Goal: Transaction & Acquisition: Purchase product/service

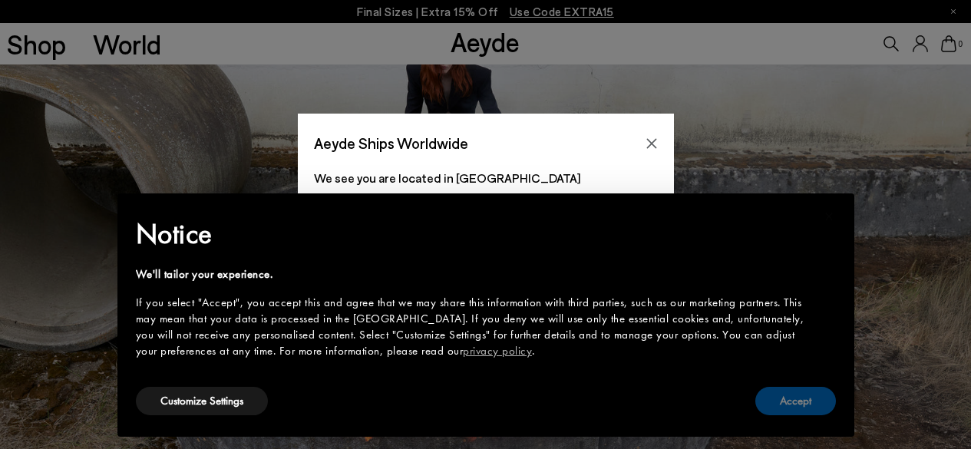
scroll to position [307, 0]
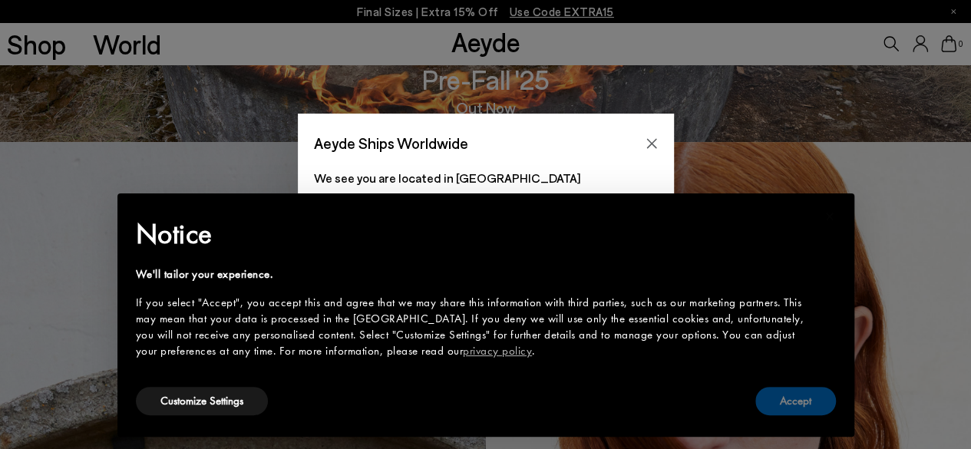
click at [829, 411] on button "Accept" at bounding box center [795, 401] width 81 height 28
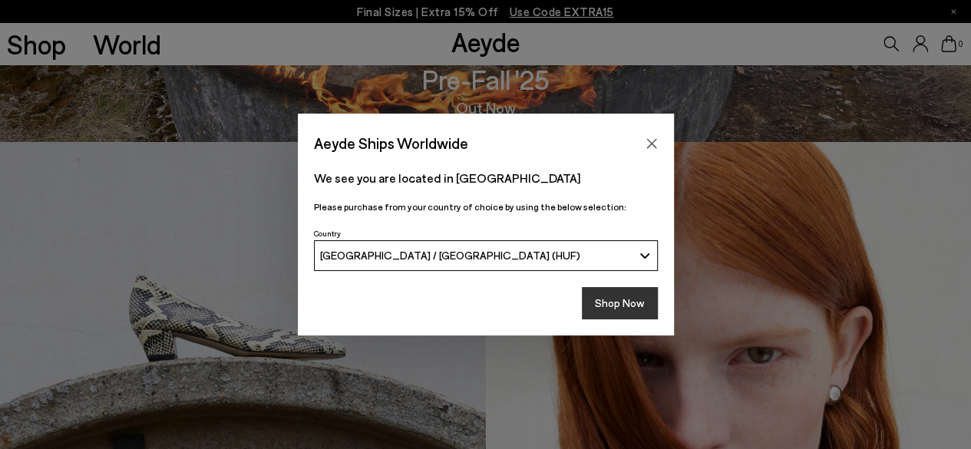
click at [640, 301] on button "Shop Now" at bounding box center [620, 303] width 76 height 32
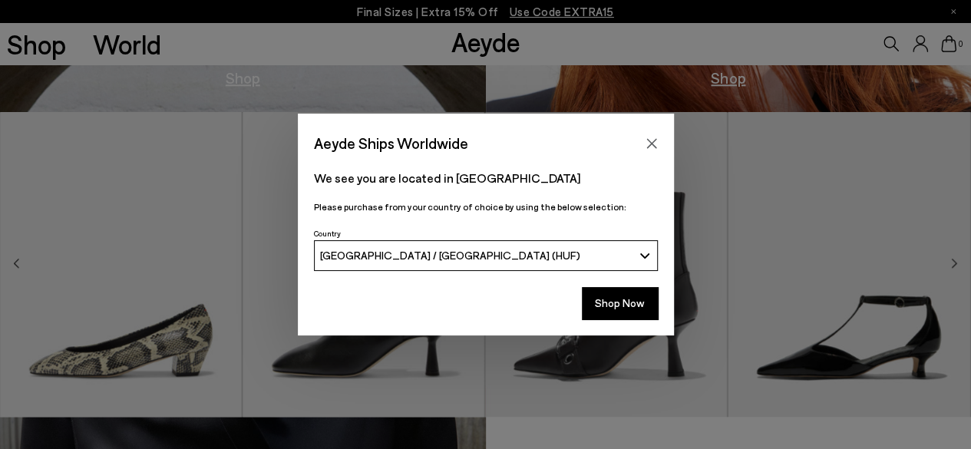
scroll to position [768, 0]
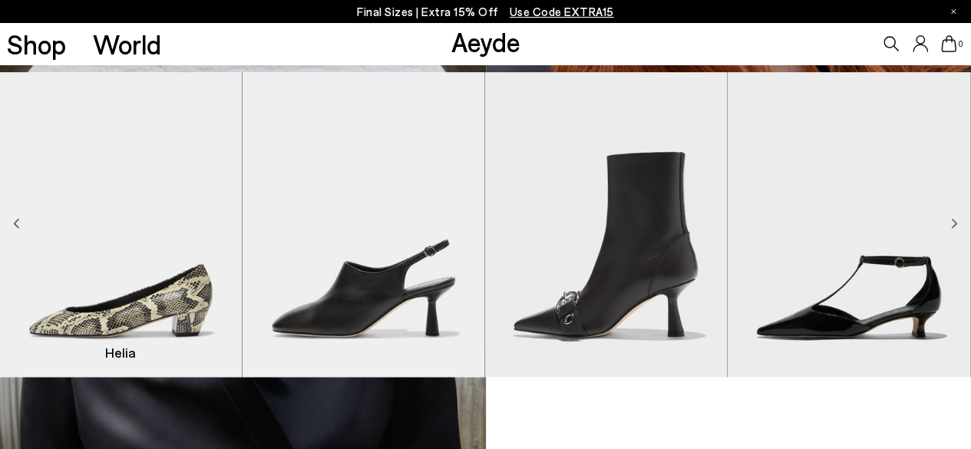
scroll to position [768, 0]
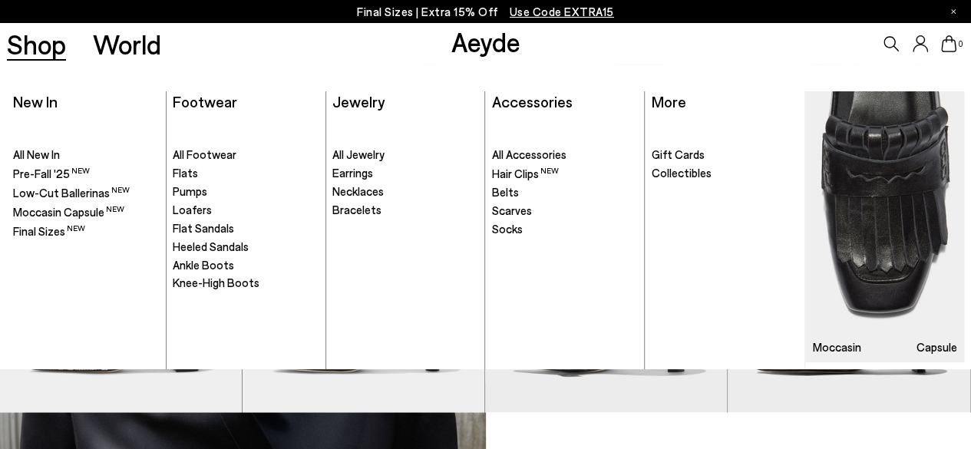
click at [36, 48] on link "Shop" at bounding box center [36, 44] width 59 height 27
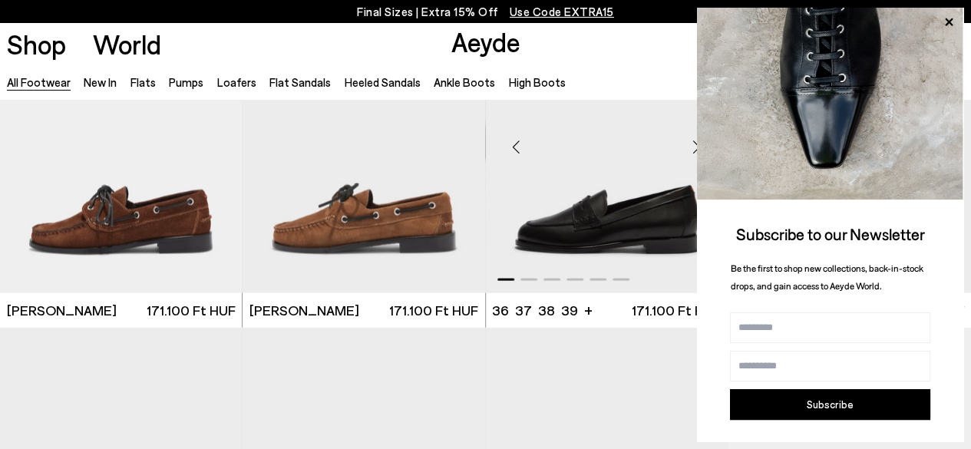
scroll to position [1535, 0]
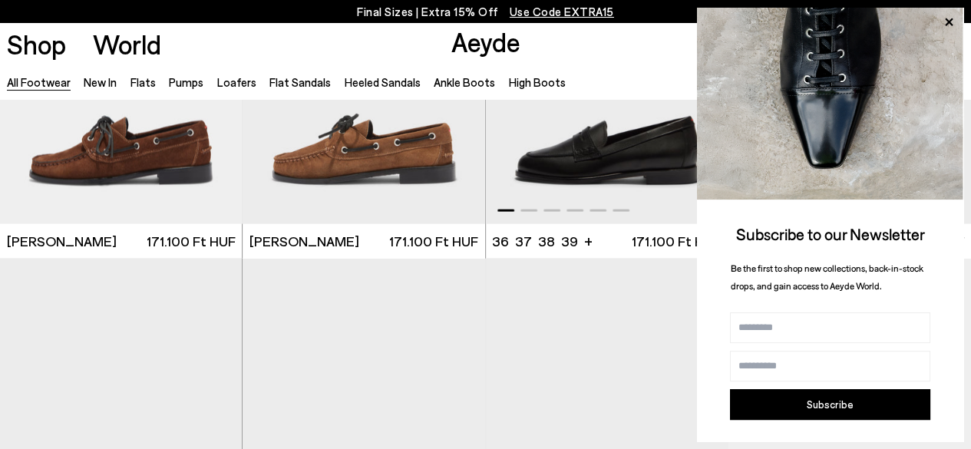
click at [597, 168] on img "1 / 6" at bounding box center [607, 71] width 243 height 305
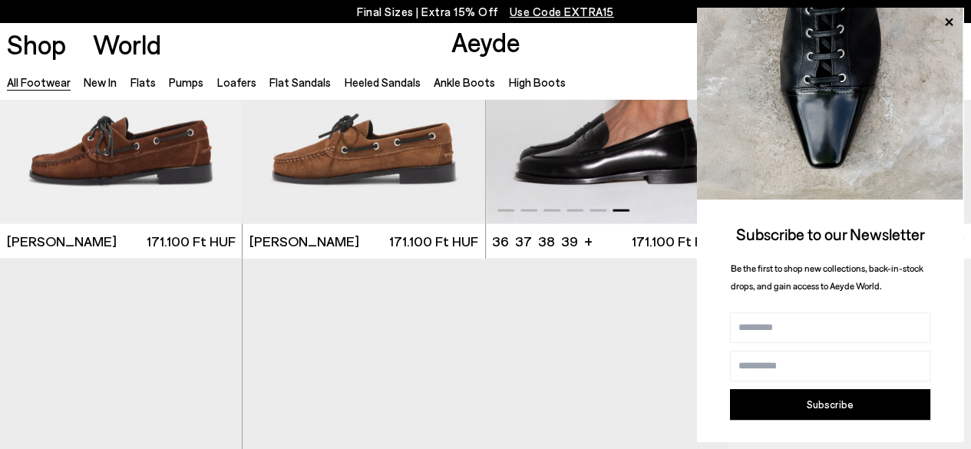
click at [590, 140] on img "6 / 6" at bounding box center [607, 71] width 243 height 305
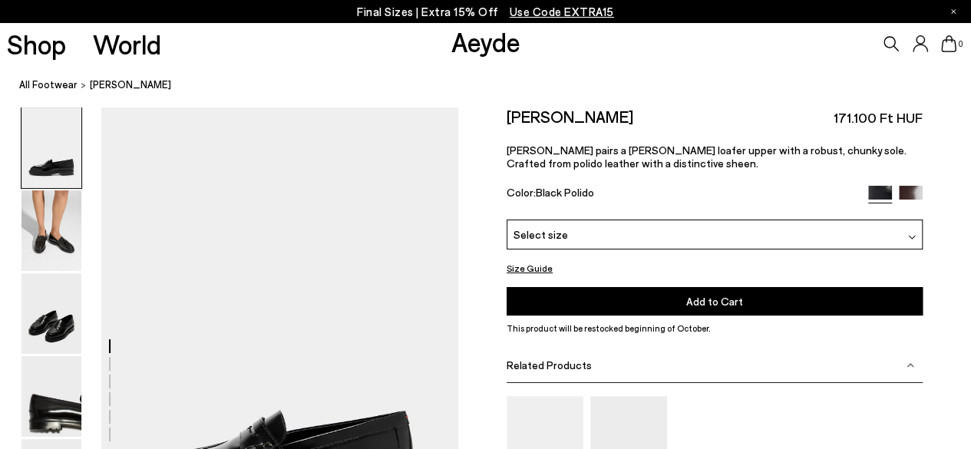
click at [729, 186] on div "Color: Black Polido" at bounding box center [681, 195] width 348 height 18
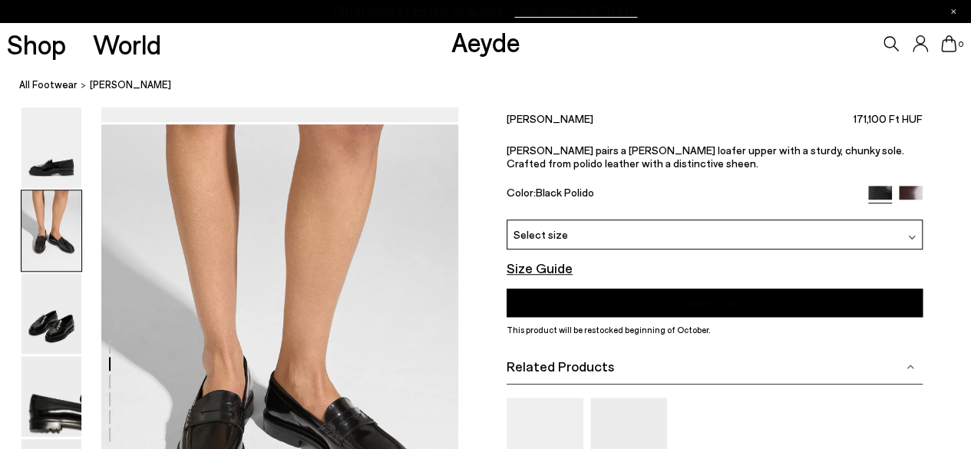
scroll to position [614, 0]
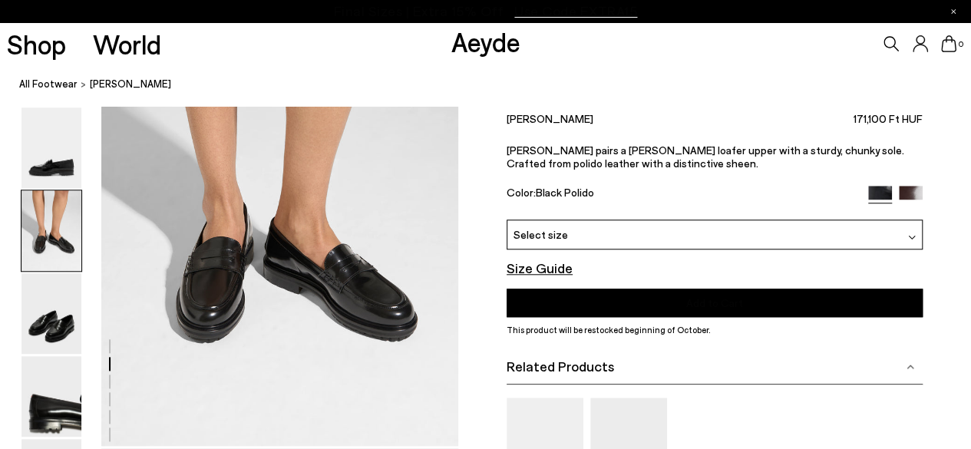
click at [45, 215] on img at bounding box center [51, 230] width 60 height 81
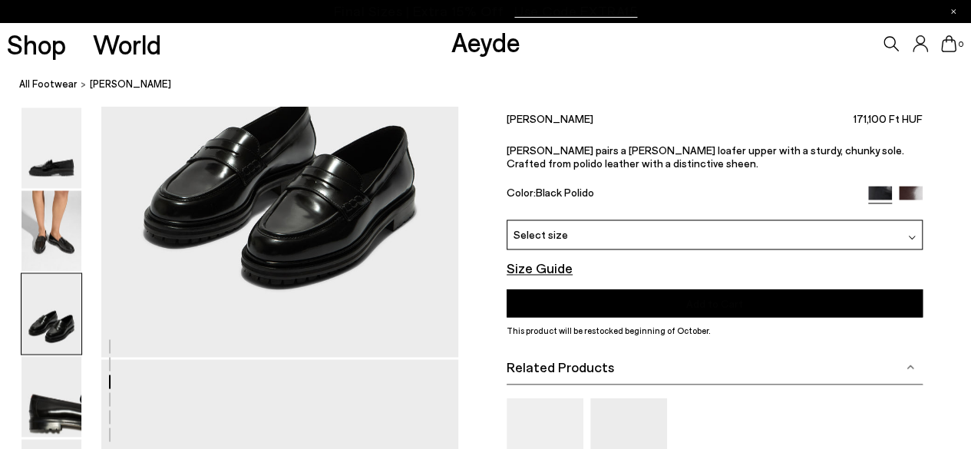
scroll to position [1247, 0]
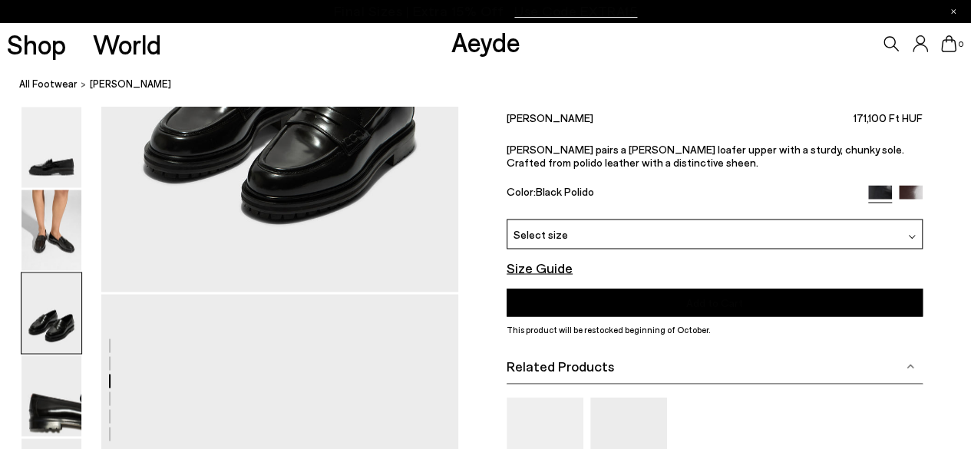
click at [917, 368] on div "Related Products" at bounding box center [715, 367] width 416 height 35
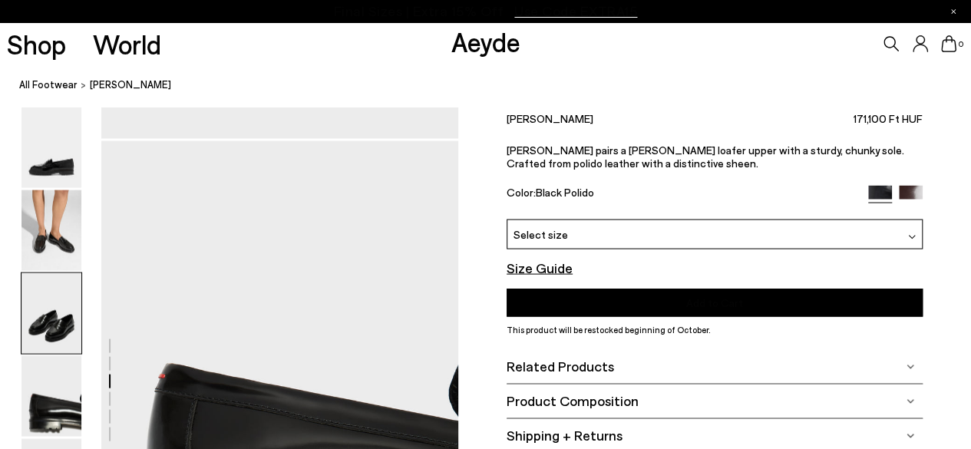
click at [908, 400] on img at bounding box center [911, 402] width 8 height 8
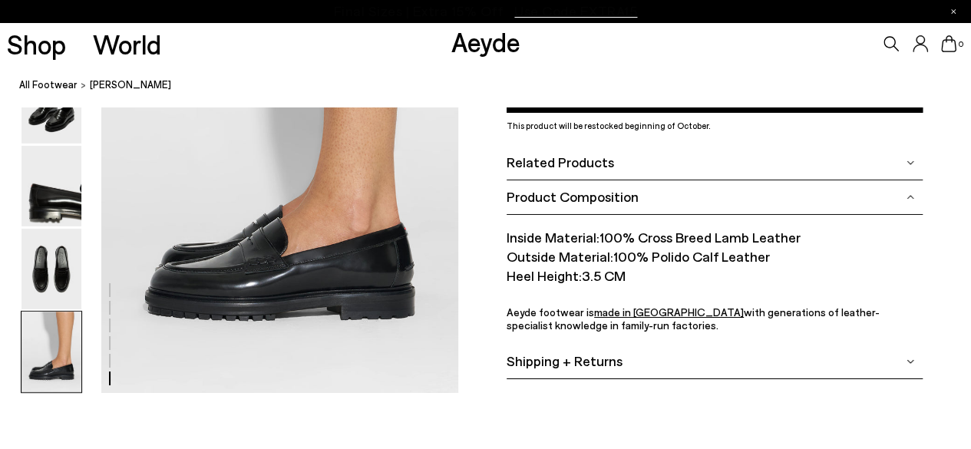
scroll to position [2584, 0]
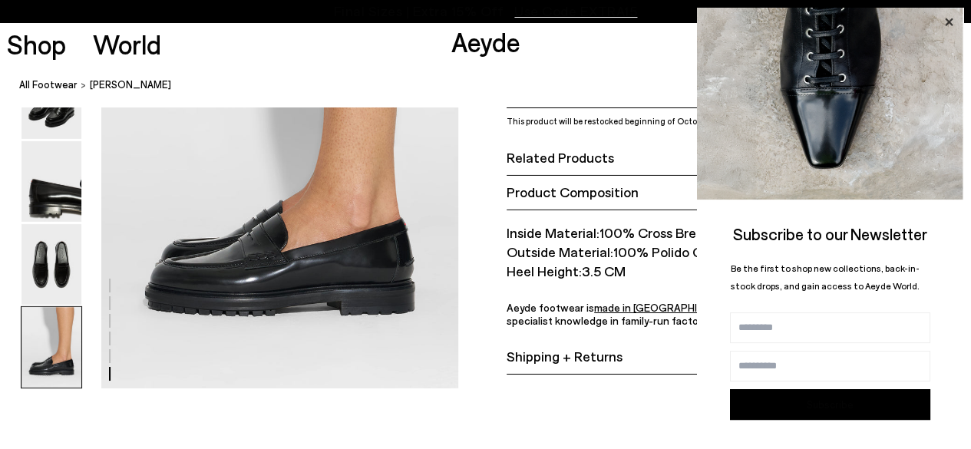
click at [951, 16] on icon at bounding box center [949, 22] width 20 height 20
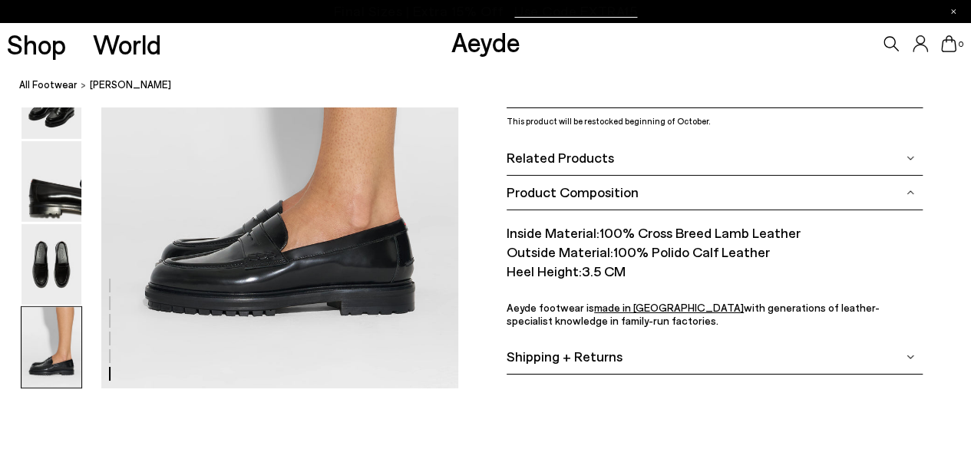
drag, startPoint x: 649, startPoint y: 249, endPoint x: 758, endPoint y: 254, distance: 108.4
click at [758, 254] on font "100% Polido Calf Leather" at bounding box center [691, 252] width 157 height 17
copy font "Polido Calf Leather"
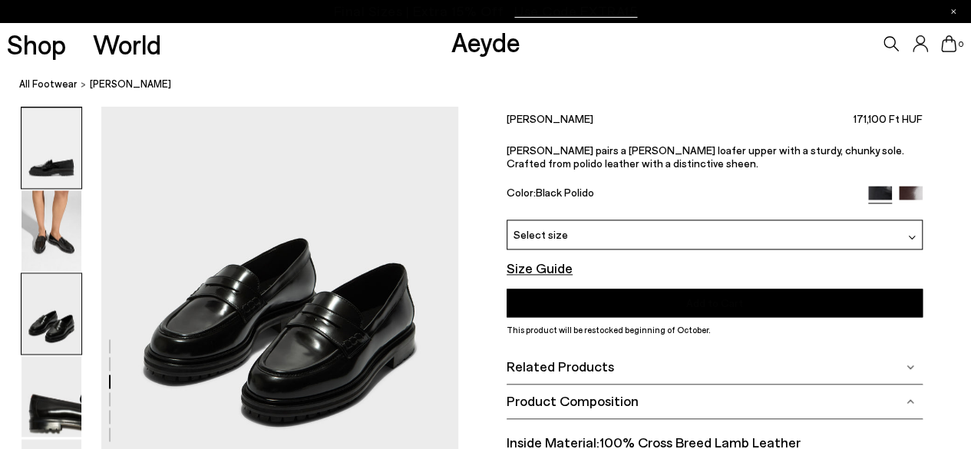
scroll to position [972, 0]
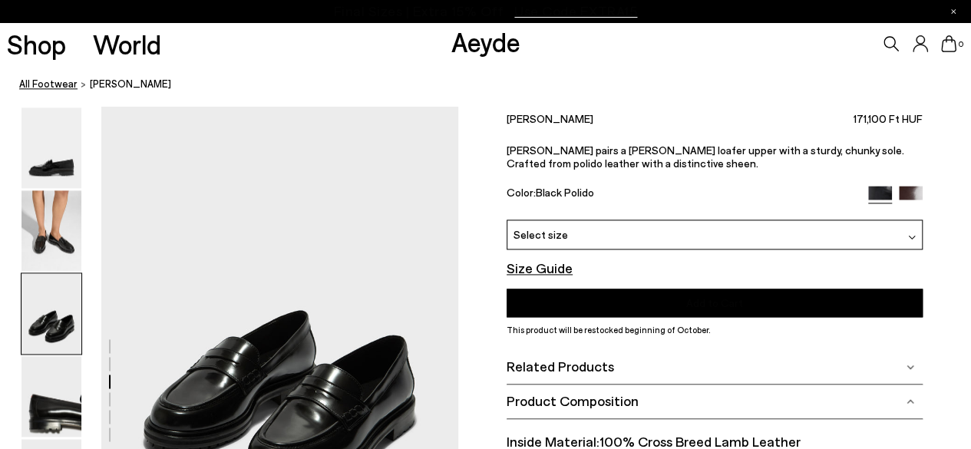
click at [59, 81] on font "All Footwear" at bounding box center [48, 84] width 58 height 12
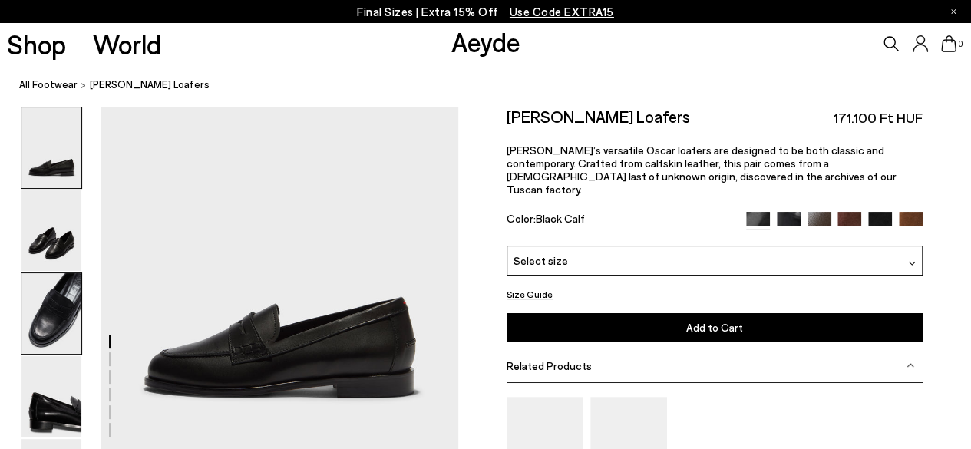
click at [45, 280] on img at bounding box center [51, 313] width 60 height 81
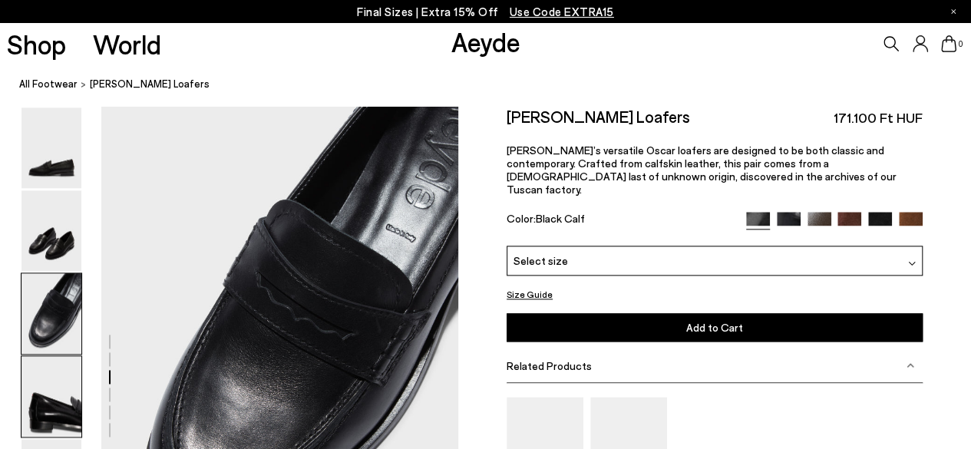
click at [37, 407] on img at bounding box center [51, 396] width 60 height 81
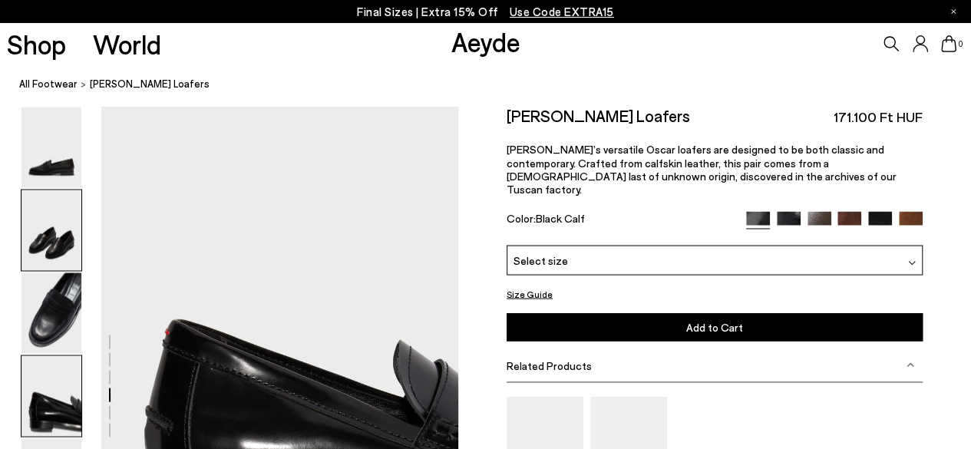
click at [76, 246] on img at bounding box center [51, 230] width 60 height 81
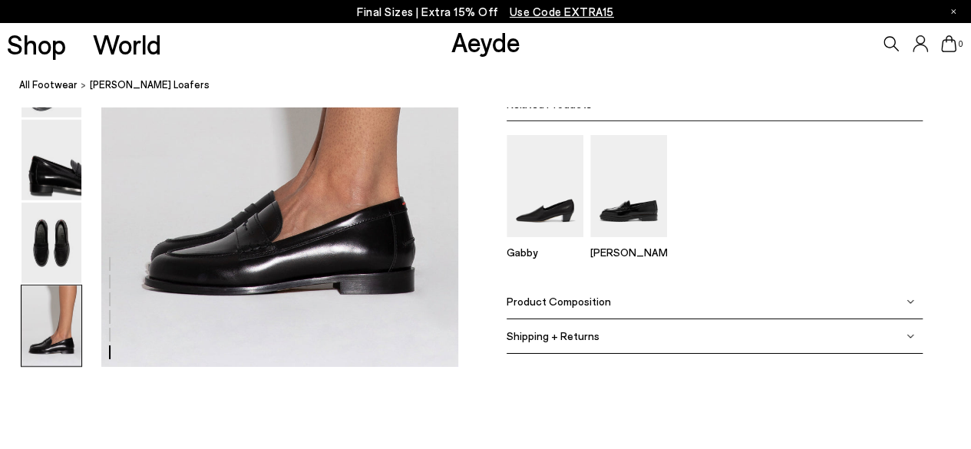
scroll to position [2495, 0]
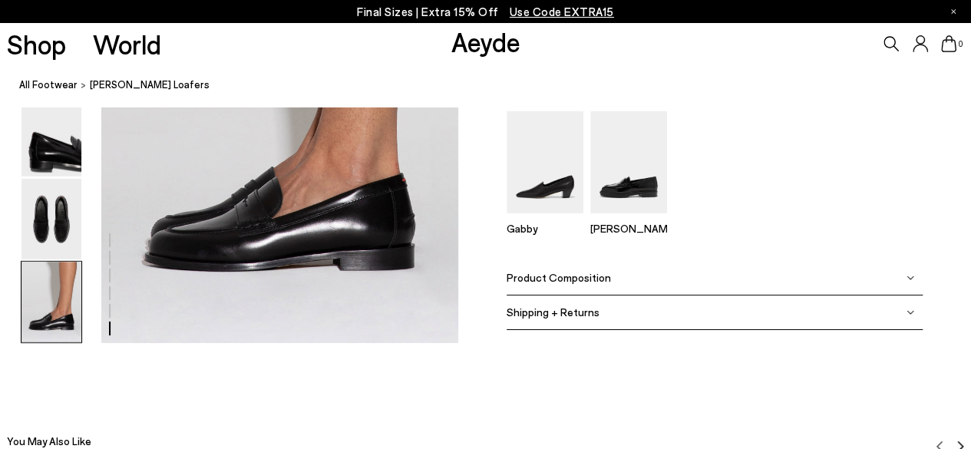
click at [789, 277] on div "Product Composition" at bounding box center [715, 278] width 416 height 35
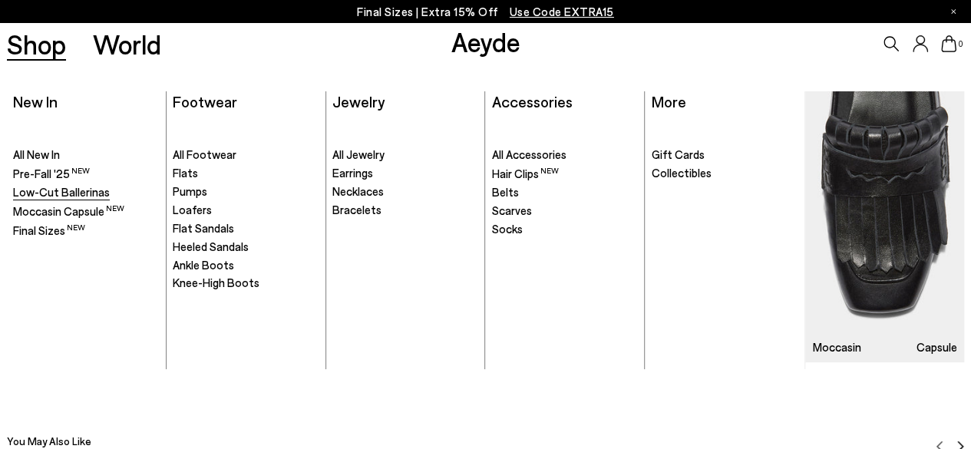
click at [87, 189] on span "Low-Cut Ballerinas" at bounding box center [61, 192] width 97 height 14
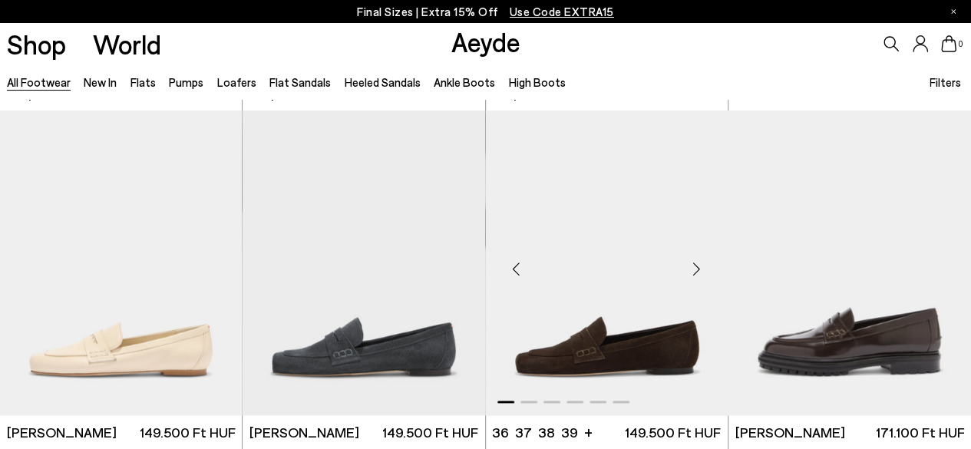
scroll to position [691, 0]
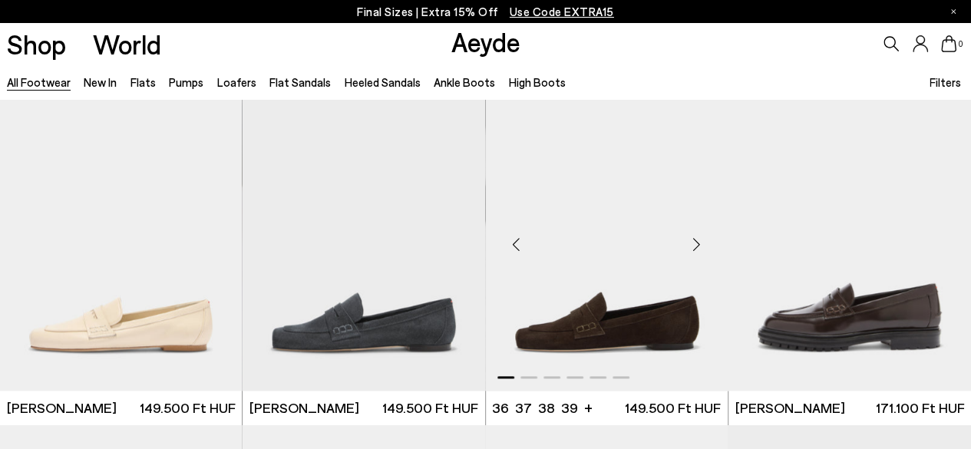
click at [531, 242] on div "Previous slide" at bounding box center [517, 245] width 46 height 46
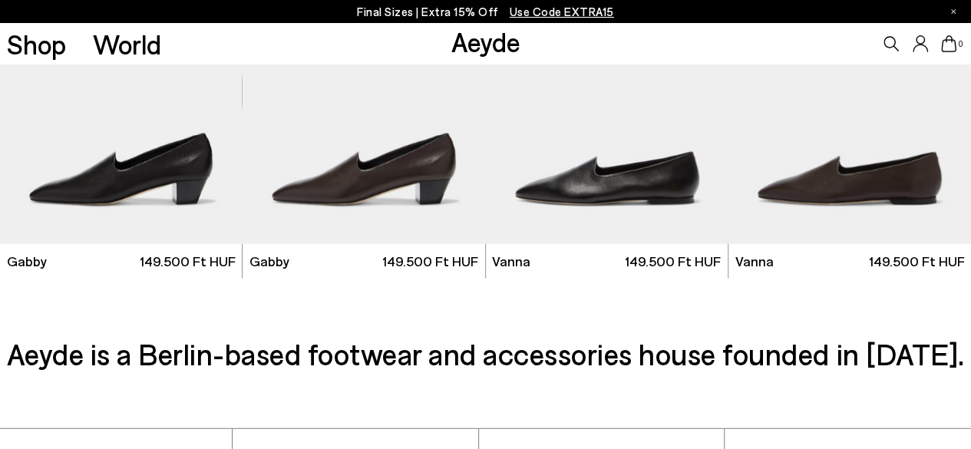
scroll to position [1914, 0]
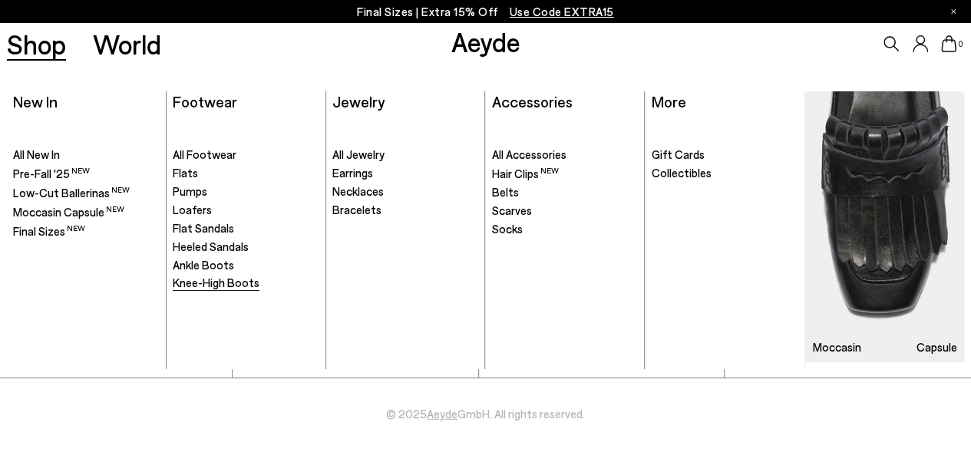
click at [206, 281] on span "Knee-High Boots" at bounding box center [216, 283] width 87 height 14
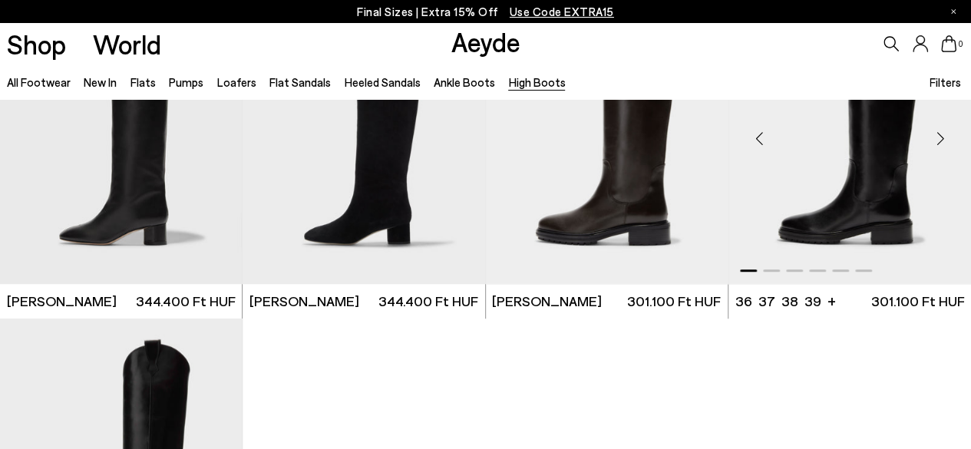
scroll to position [384, 0]
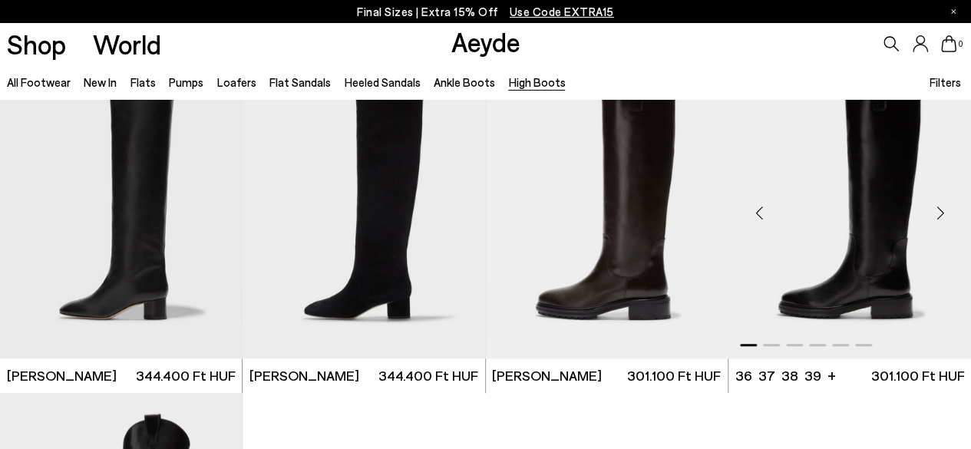
click at [867, 237] on img "1 / 6" at bounding box center [849, 207] width 243 height 305
click at [886, 140] on img "1 / 6" at bounding box center [849, 207] width 243 height 305
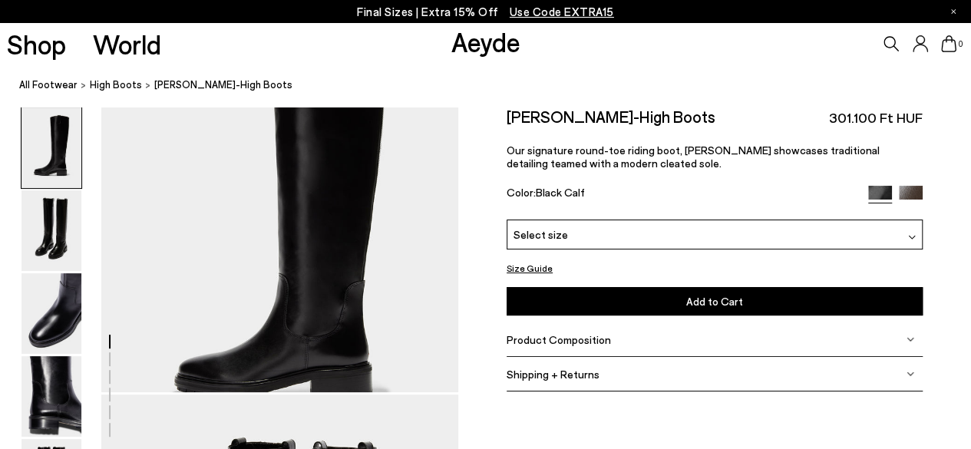
scroll to position [77, 0]
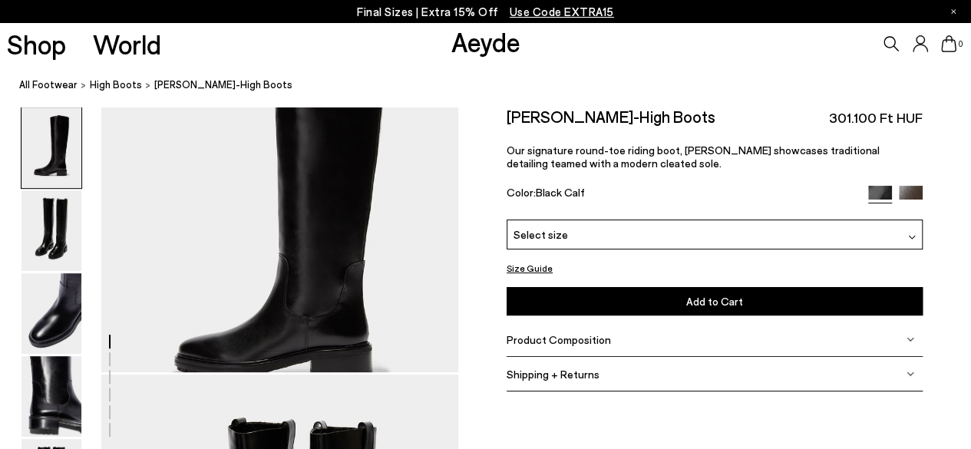
click at [712, 230] on div "Select size" at bounding box center [715, 235] width 416 height 30
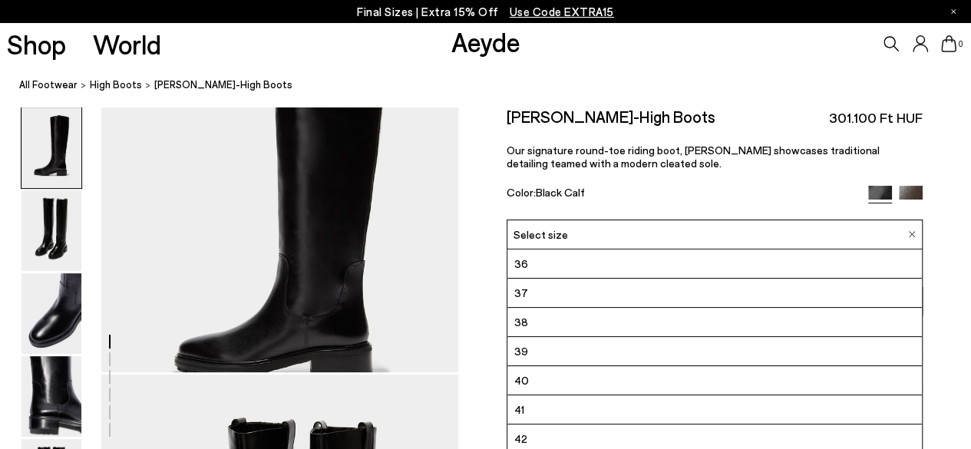
click at [653, 234] on div "Select size" at bounding box center [715, 235] width 416 height 30
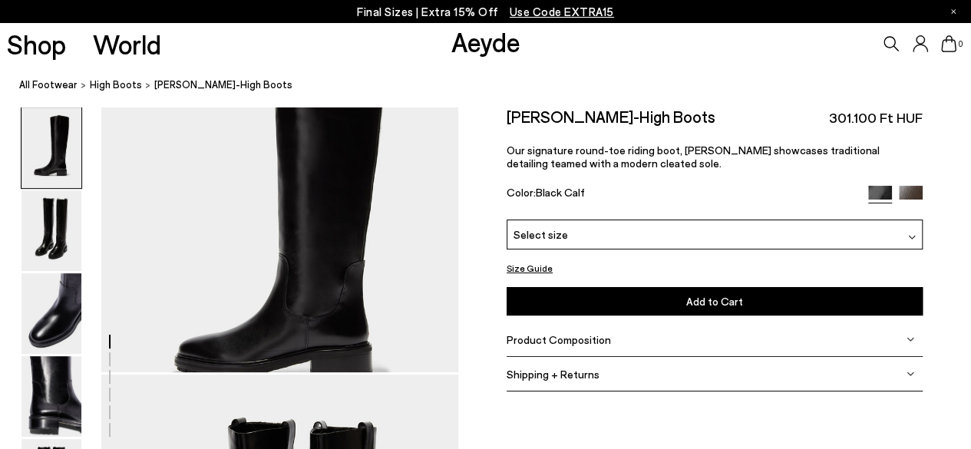
click at [519, 266] on button "Size Guide" at bounding box center [530, 268] width 46 height 19
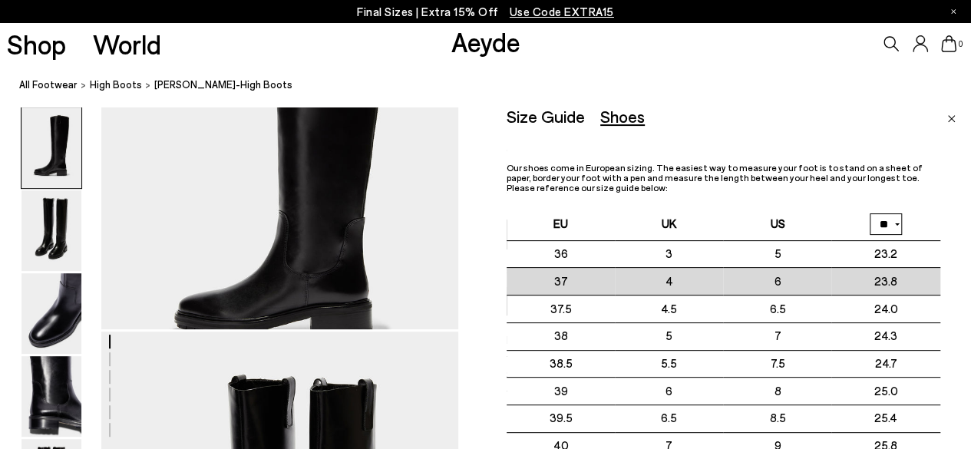
scroll to position [154, 0]
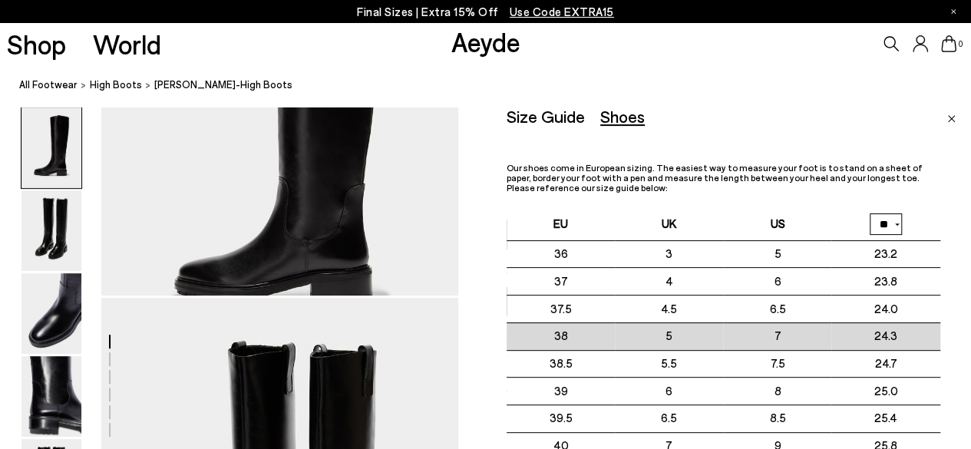
click at [568, 339] on td "38" at bounding box center [561, 336] width 108 height 28
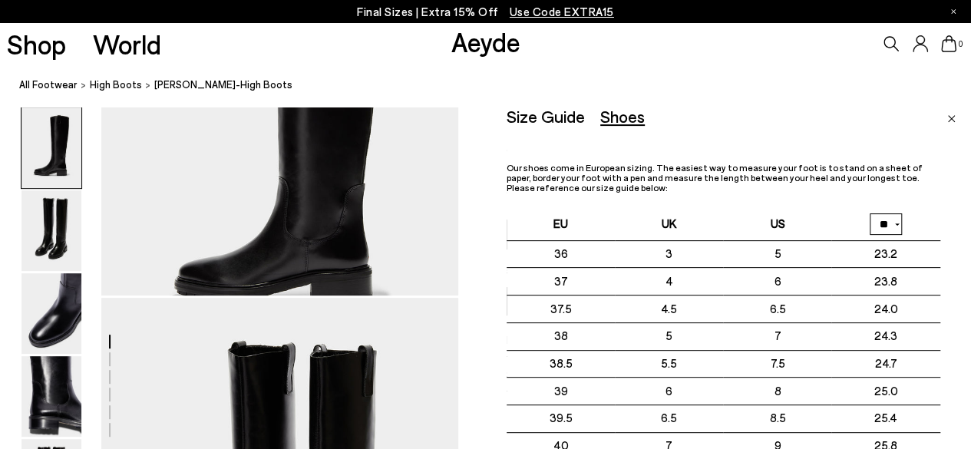
click at [840, 187] on p "Our shoes come in European sizing. The easiest way to measure your foot is to s…" at bounding box center [724, 178] width 434 height 31
click at [951, 118] on img "Close" at bounding box center [951, 119] width 8 height 8
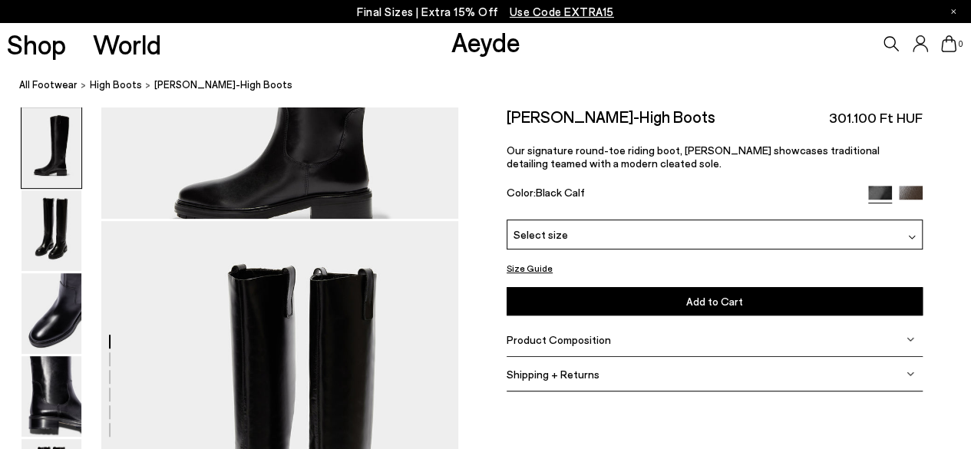
click at [800, 242] on div "Select size" at bounding box center [715, 235] width 416 height 30
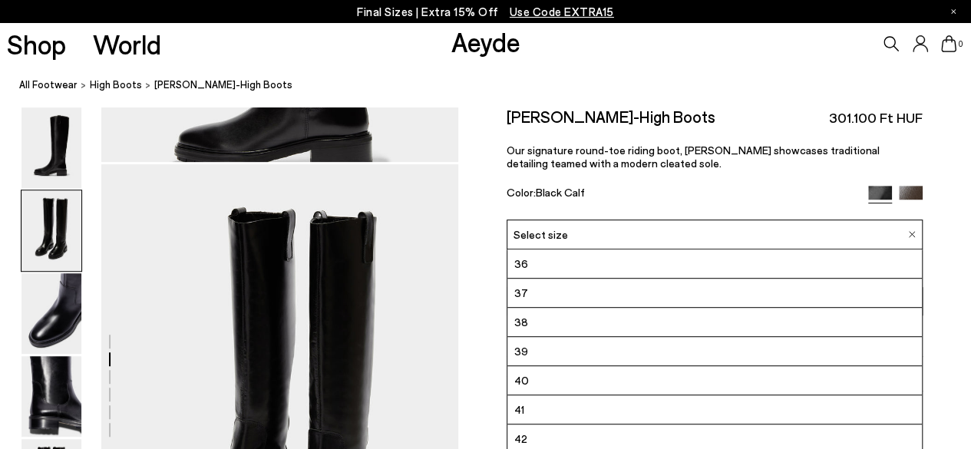
scroll to position [461, 0]
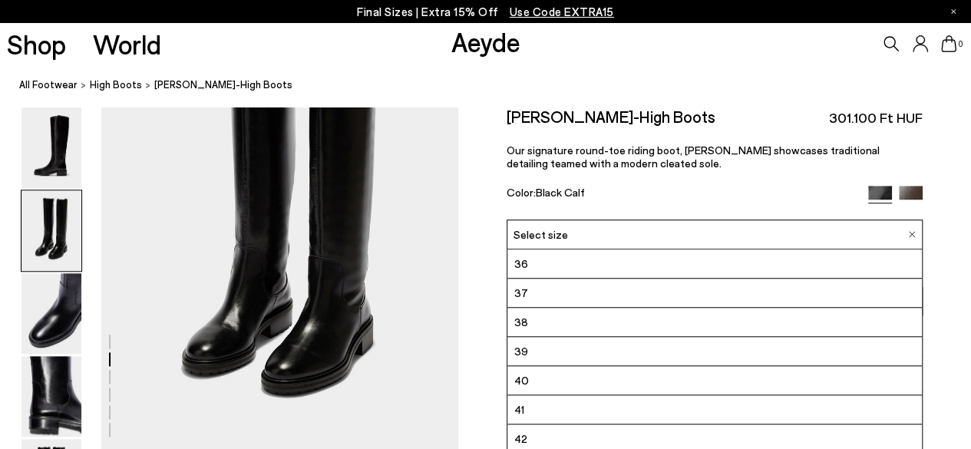
click at [541, 320] on li "38" at bounding box center [714, 322] width 415 height 29
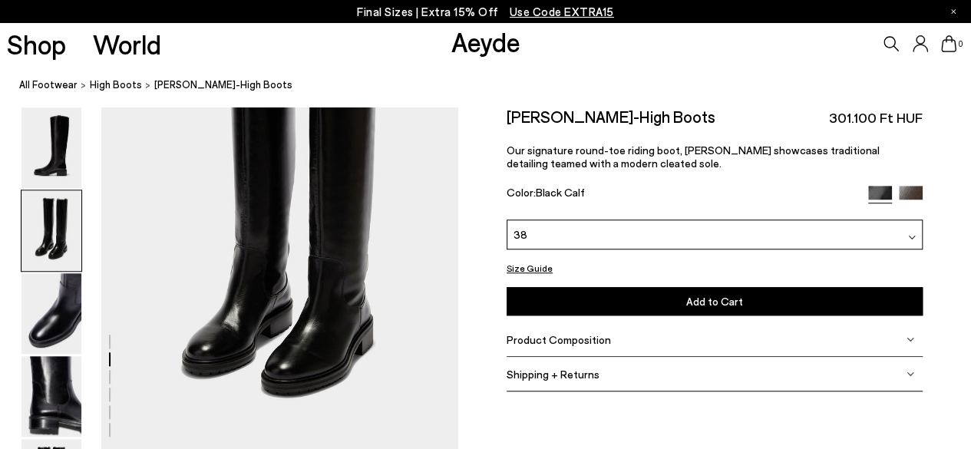
click at [533, 266] on button "Size Guide" at bounding box center [530, 268] width 46 height 19
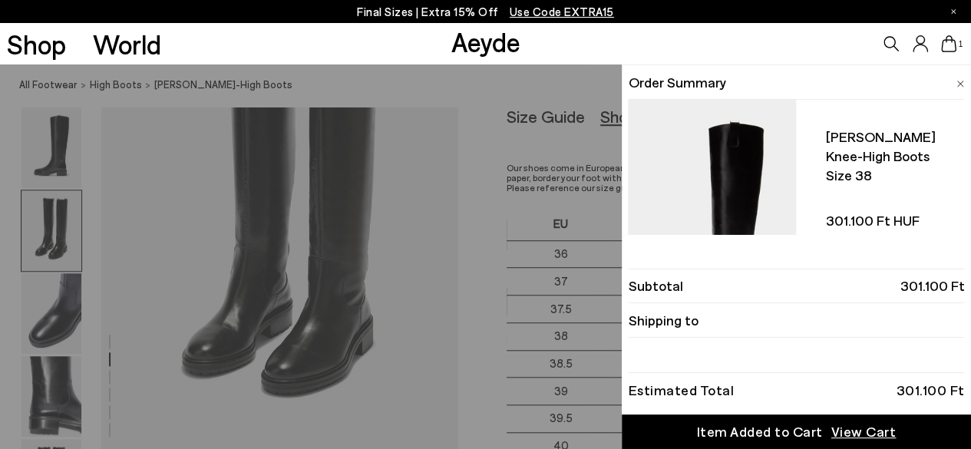
click at [961, 88] on span at bounding box center [960, 81] width 8 height 20
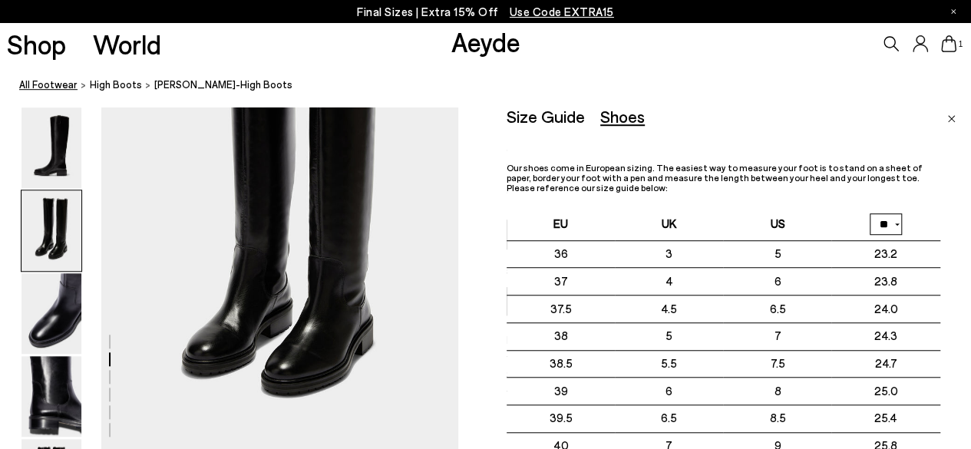
click at [55, 87] on link "All Footwear" at bounding box center [48, 85] width 58 height 16
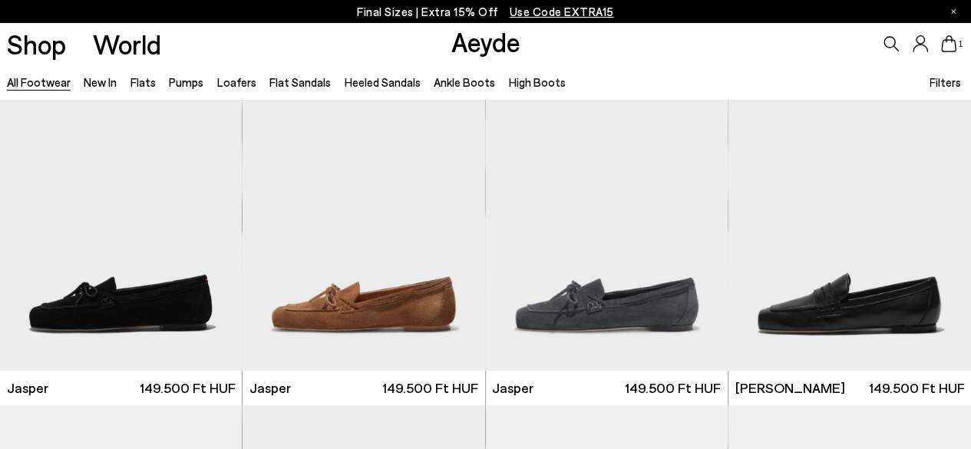
scroll to position [384, 0]
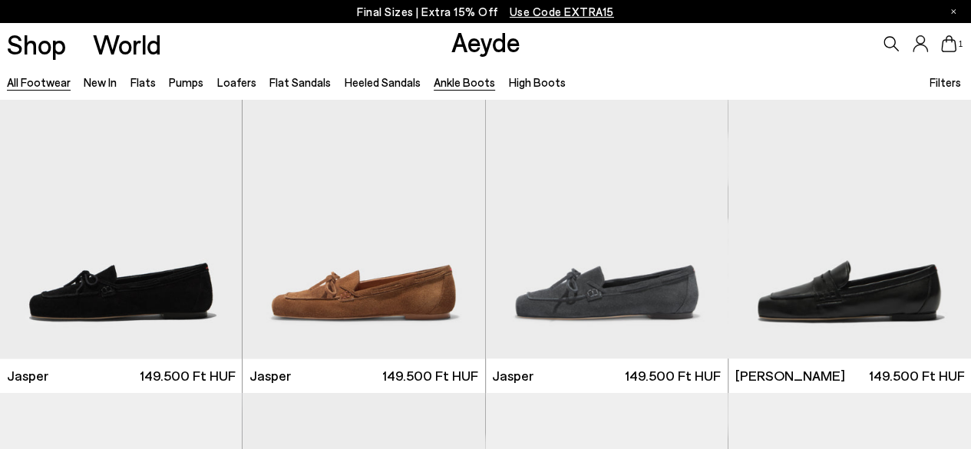
click at [447, 76] on link "Ankle Boots" at bounding box center [464, 82] width 61 height 14
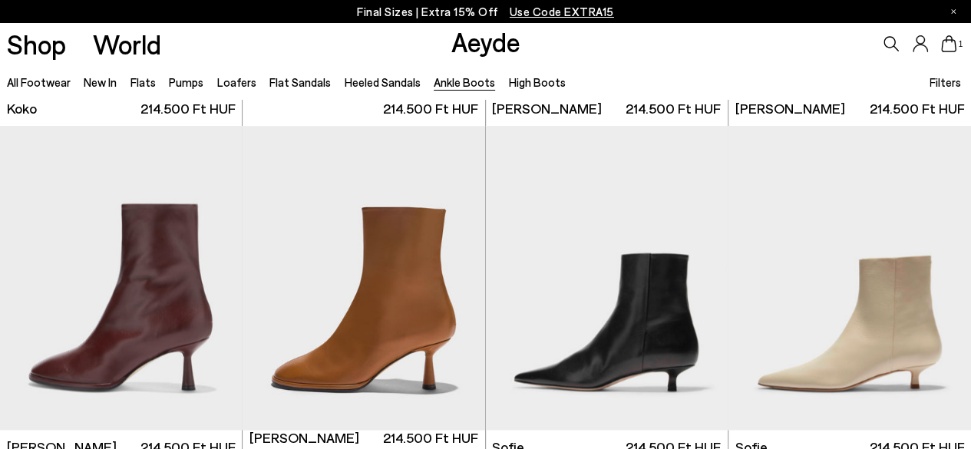
scroll to position [1075, 0]
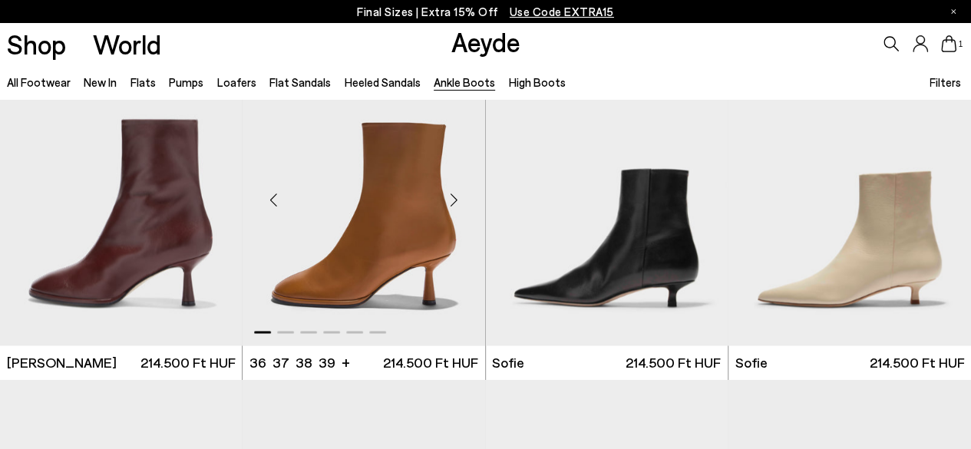
click at [428, 312] on img "1 / 6" at bounding box center [364, 193] width 243 height 305
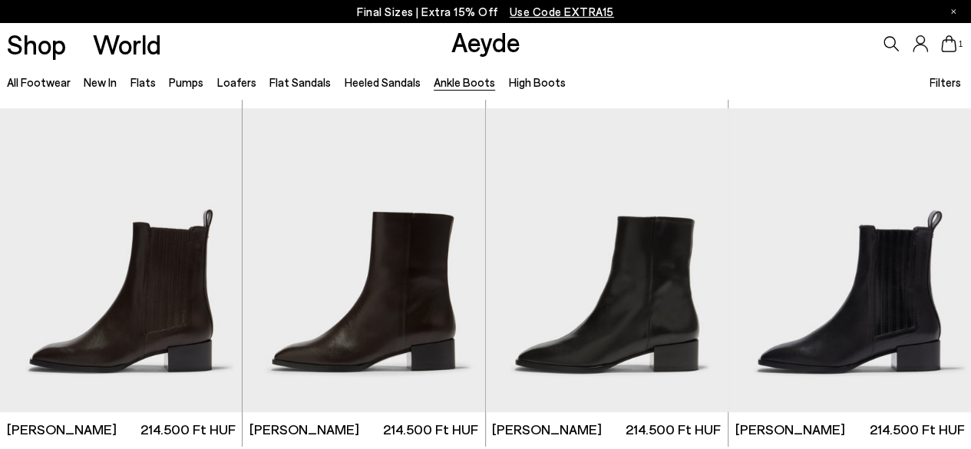
scroll to position [2626, 0]
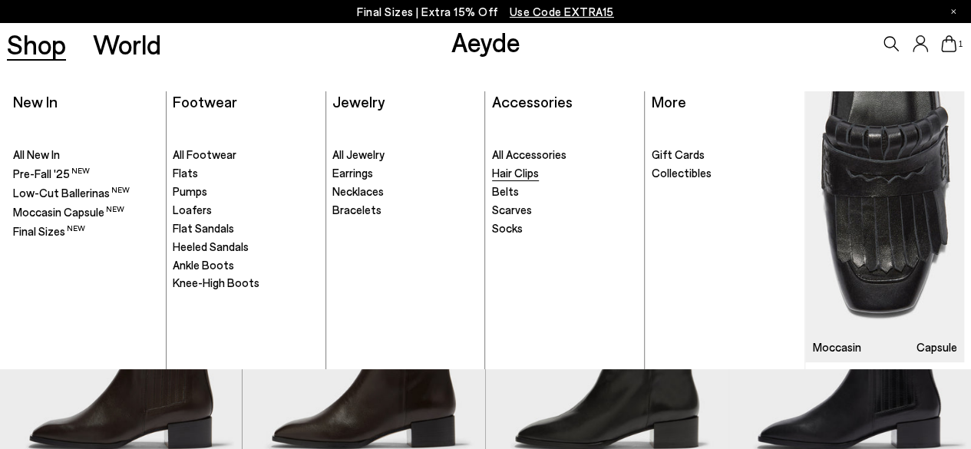
click at [524, 168] on span "Hair Clips" at bounding box center [515, 173] width 47 height 14
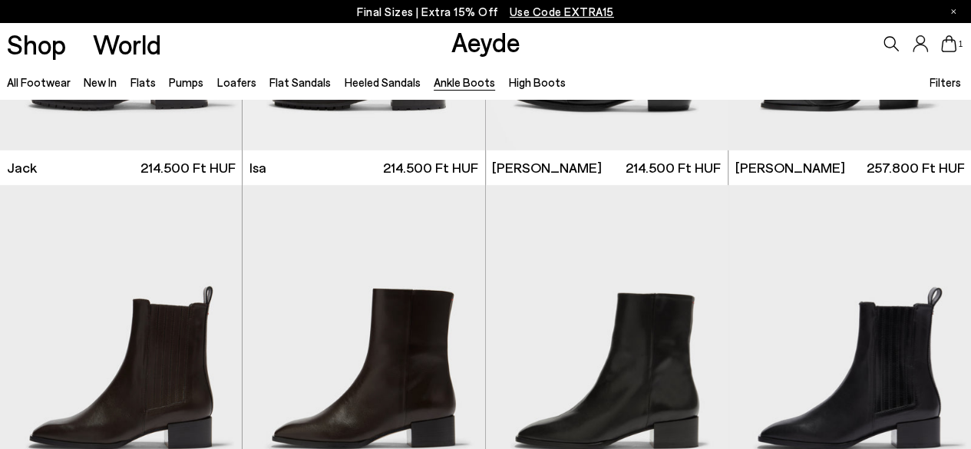
click at [565, 15] on span "Use Code EXTRA15" at bounding box center [562, 12] width 104 height 14
click at [448, 8] on p "Final Sizes | Extra 15% Off Use Code EXTRA15" at bounding box center [485, 11] width 257 height 19
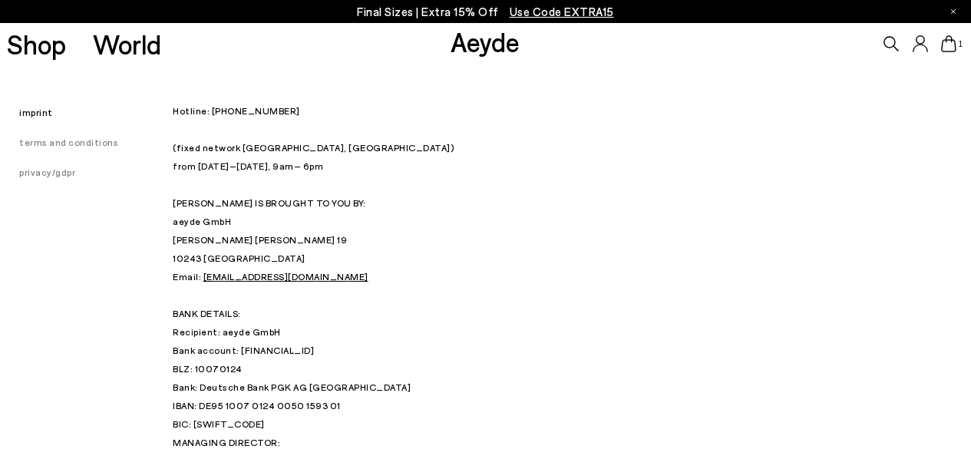
scroll to position [407, 0]
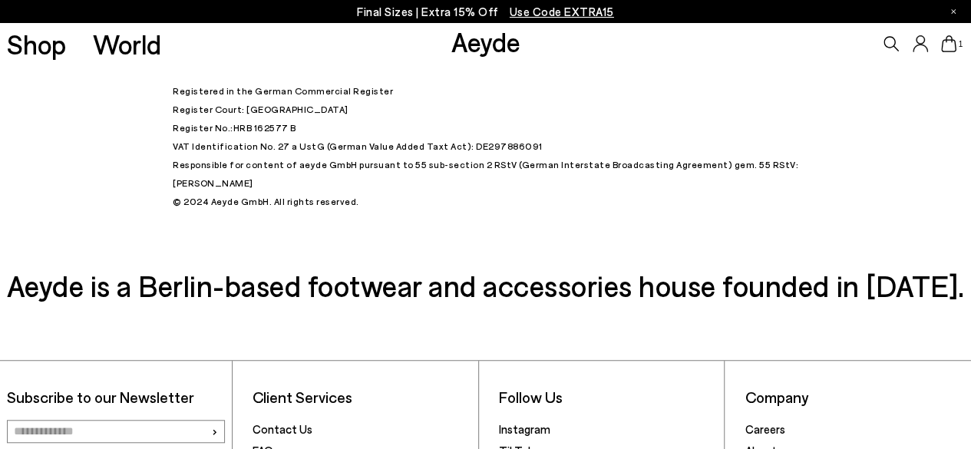
click at [539, 10] on span "Use Code EXTRA15" at bounding box center [562, 12] width 104 height 14
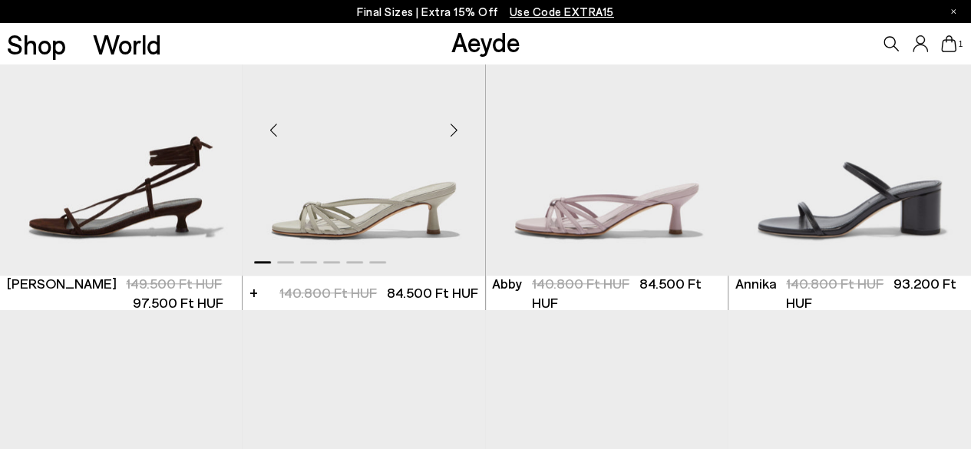
scroll to position [844, 0]
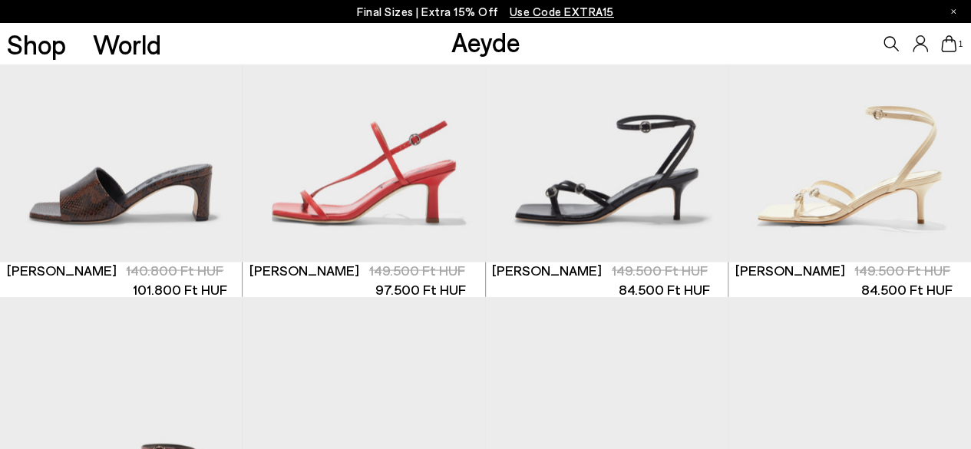
scroll to position [1765, 0]
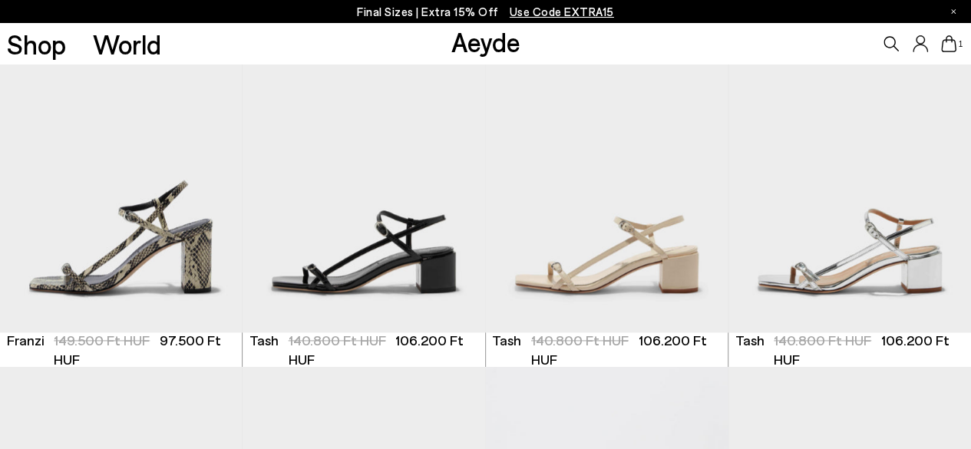
scroll to position [4529, 0]
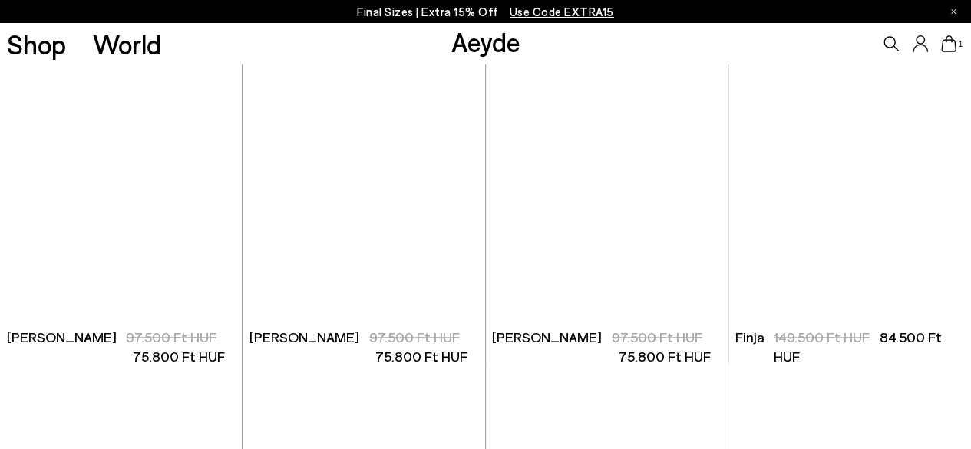
scroll to position [6783, 0]
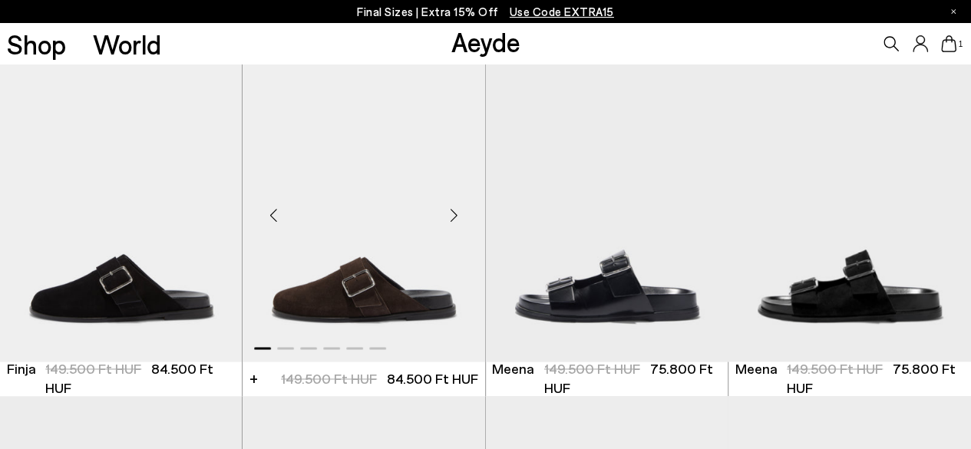
click at [363, 292] on img "1 / 6" at bounding box center [364, 209] width 243 height 305
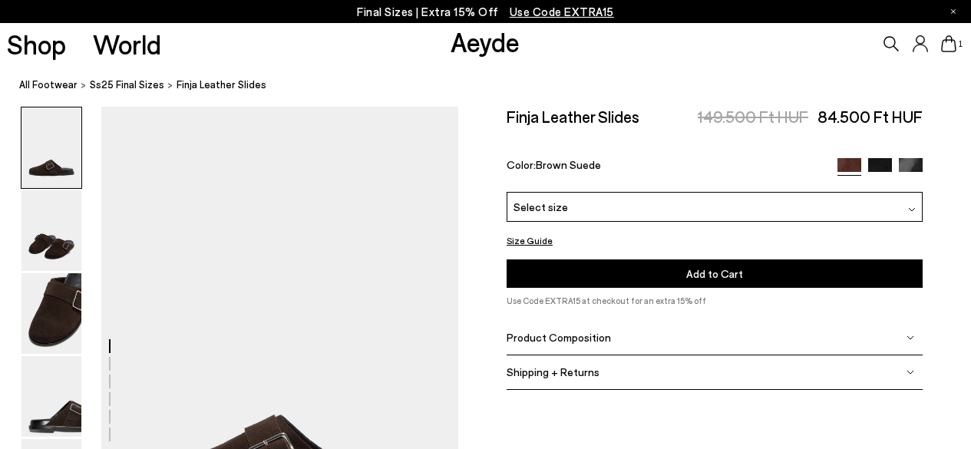
scroll to position [154, 0]
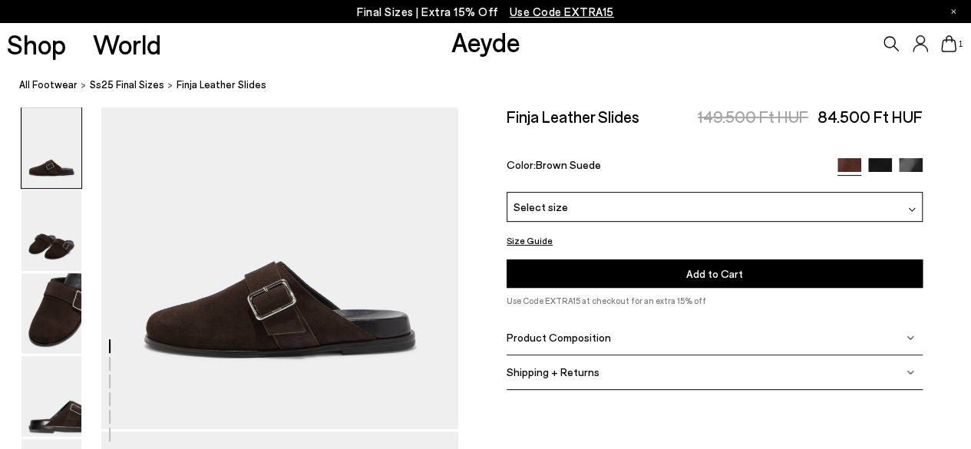
click at [574, 203] on div "Select size" at bounding box center [715, 207] width 416 height 30
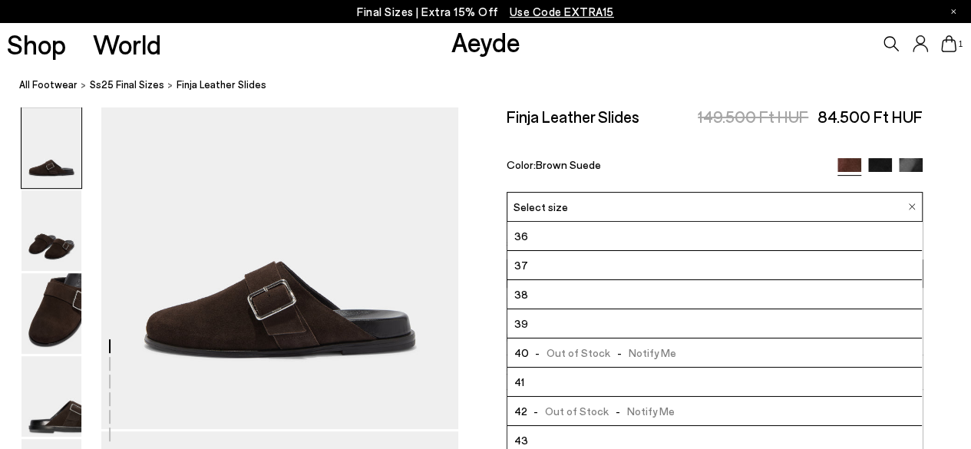
click at [573, 205] on div "Select size" at bounding box center [715, 207] width 416 height 30
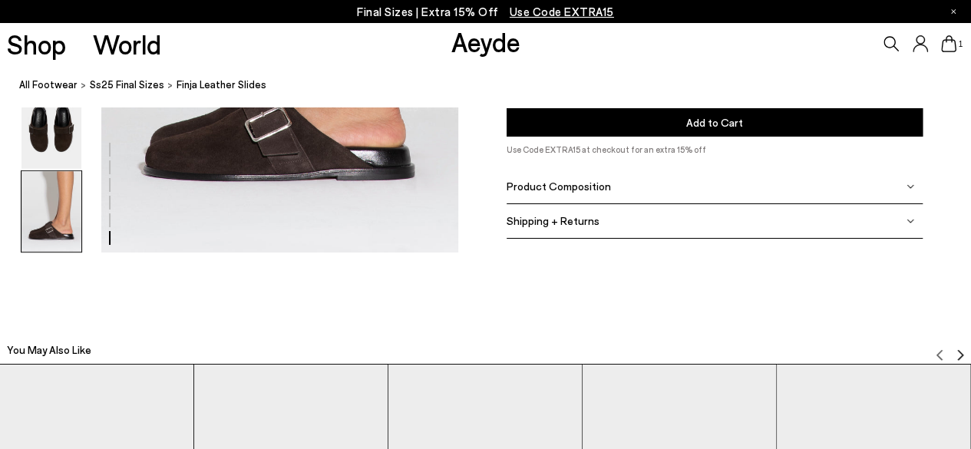
scroll to position [2687, 0]
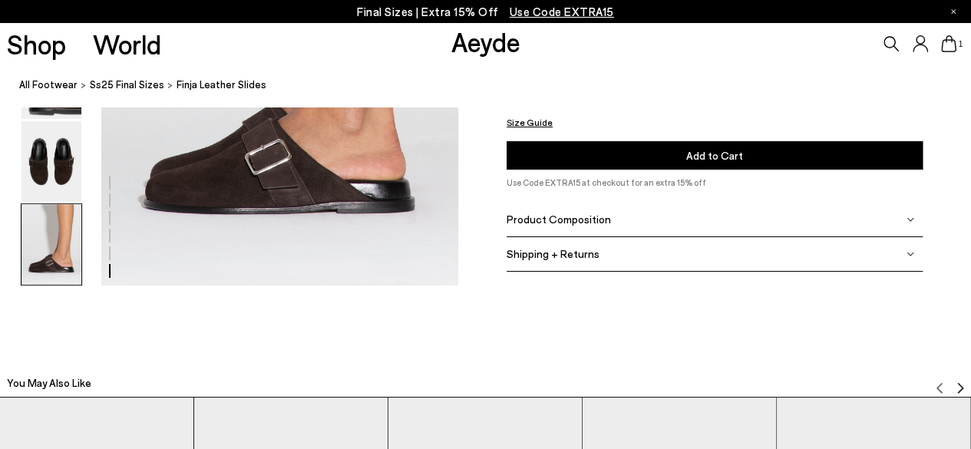
click at [590, 223] on span "Product Composition" at bounding box center [559, 219] width 104 height 13
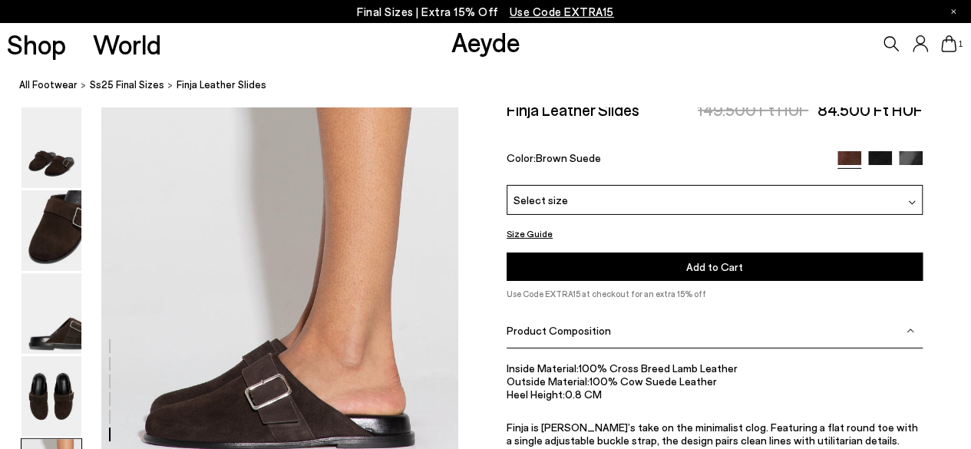
scroll to position [2303, 0]
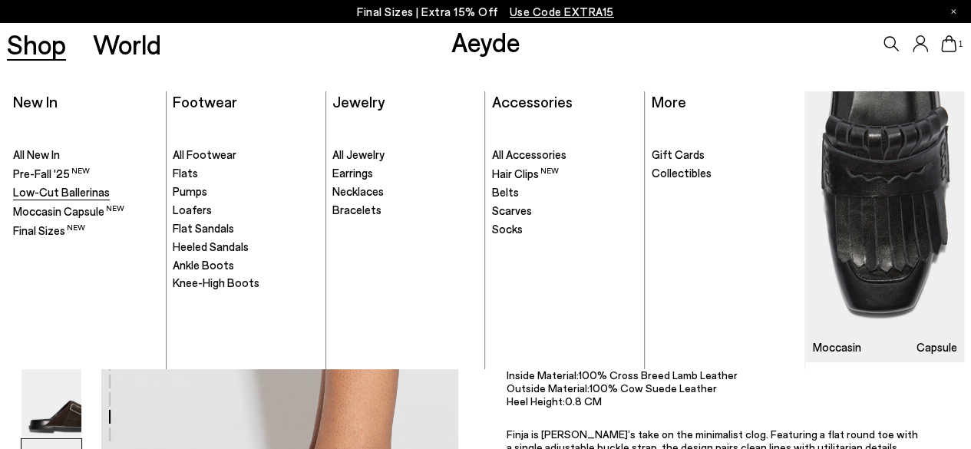
click at [45, 187] on span "Low-Cut Ballerinas" at bounding box center [61, 192] width 97 height 14
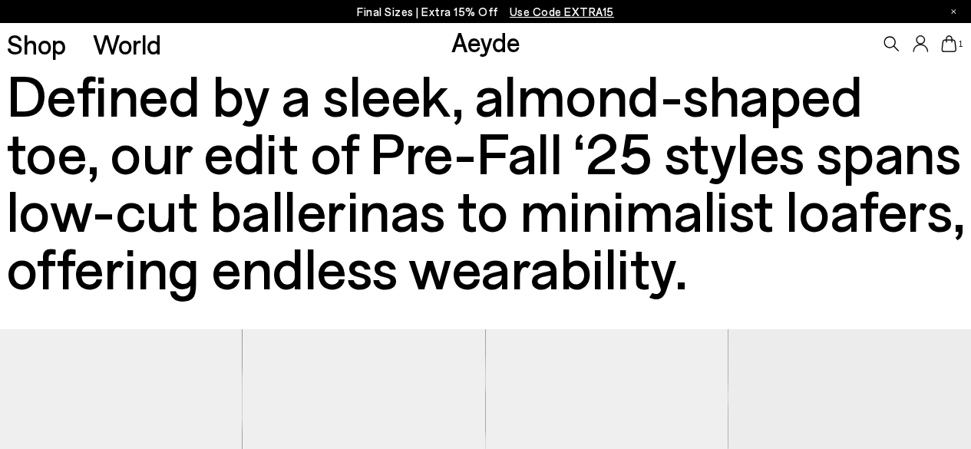
scroll to position [768, 0]
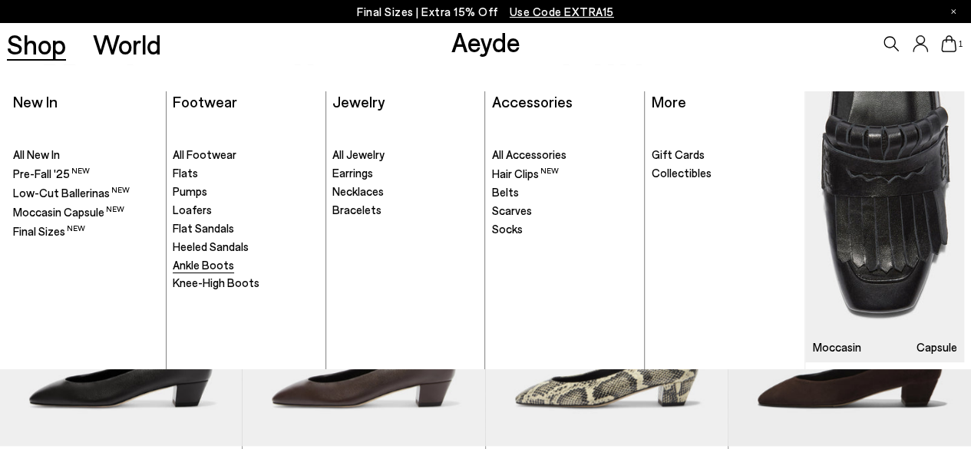
click at [206, 265] on span "Ankle Boots" at bounding box center [203, 265] width 61 height 14
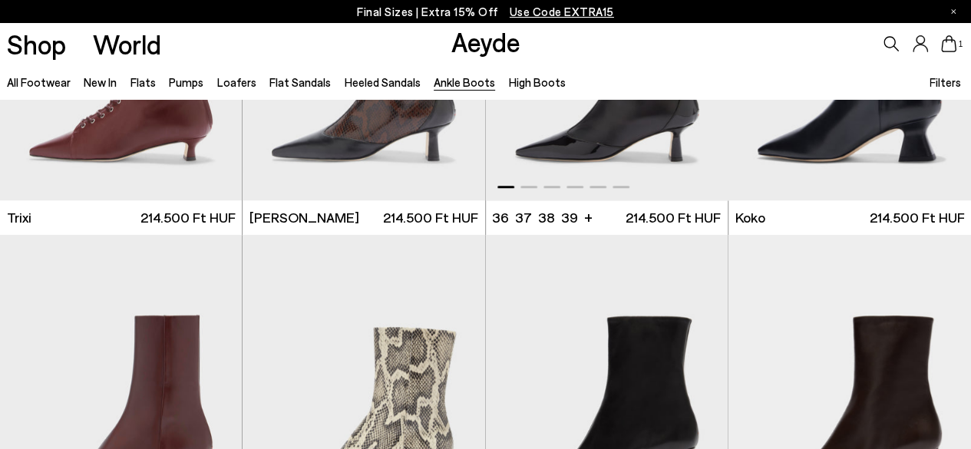
scroll to position [768, 0]
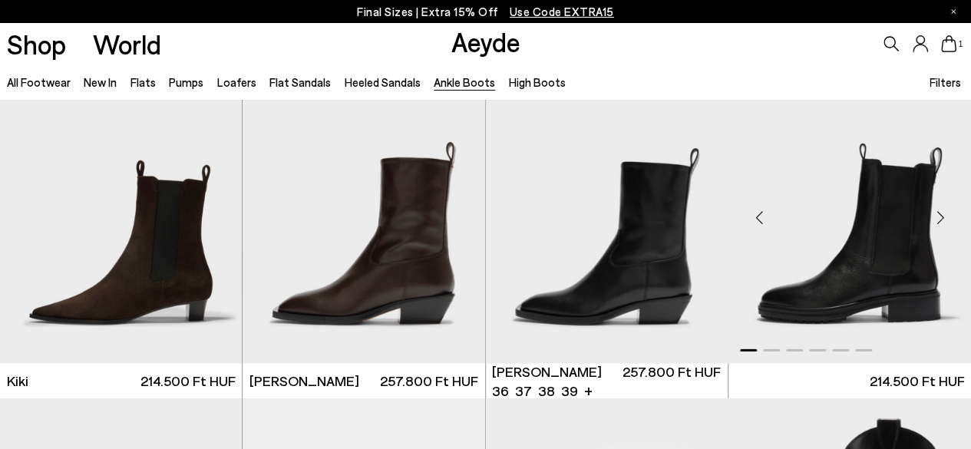
scroll to position [2073, 0]
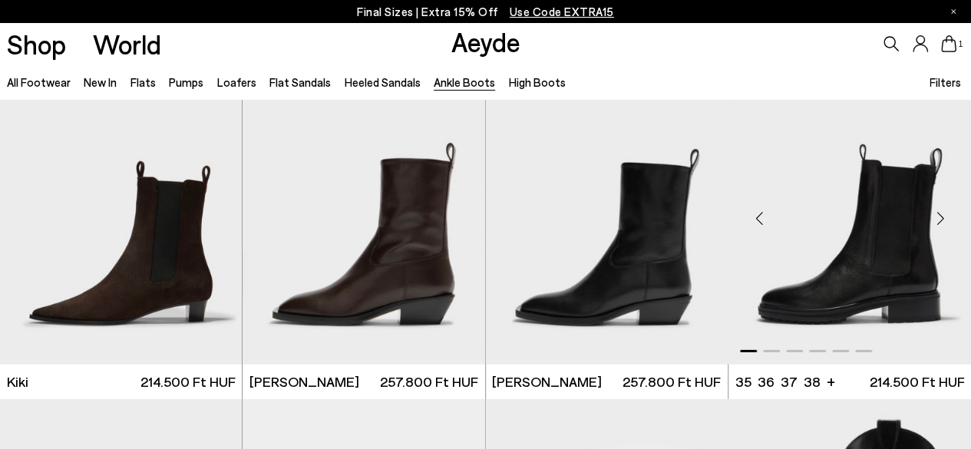
click at [846, 254] on img "1 / 6" at bounding box center [849, 212] width 243 height 305
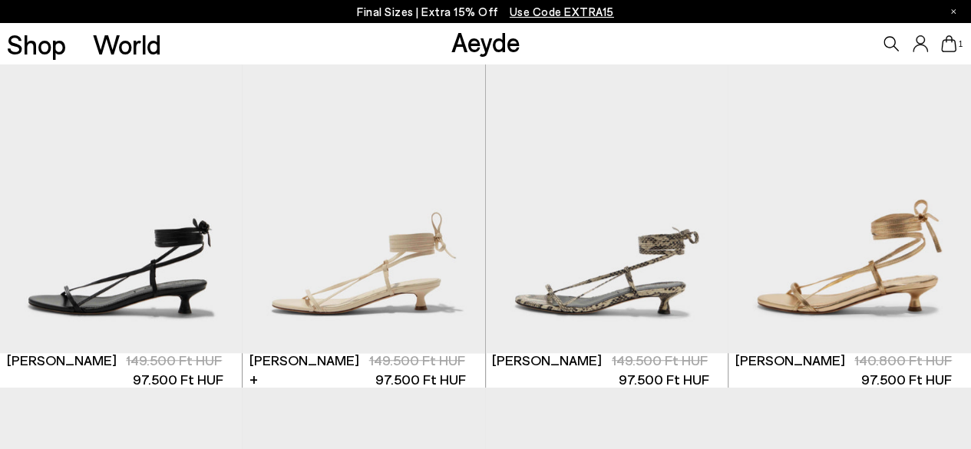
scroll to position [384, 0]
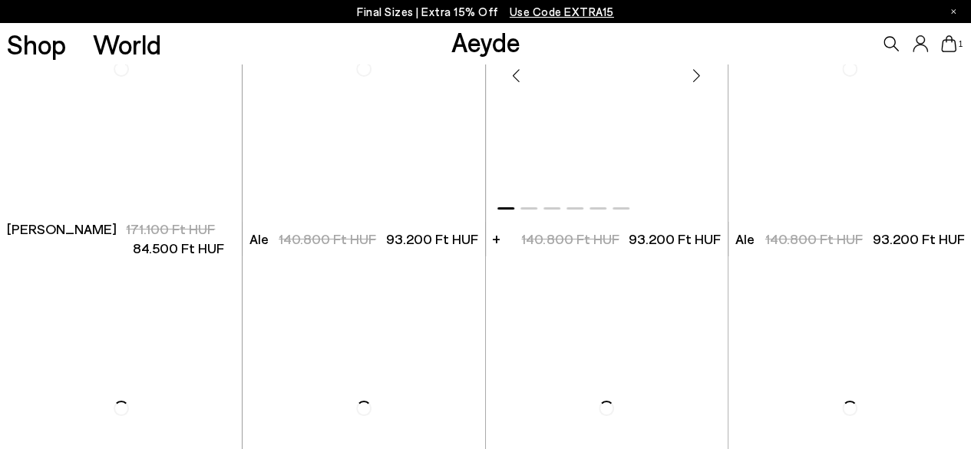
scroll to position [2831, 0]
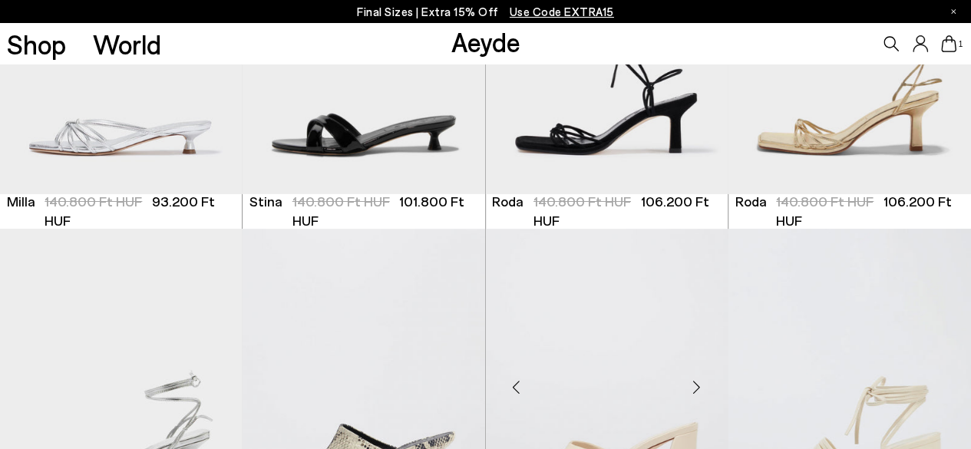
scroll to position [5901, 0]
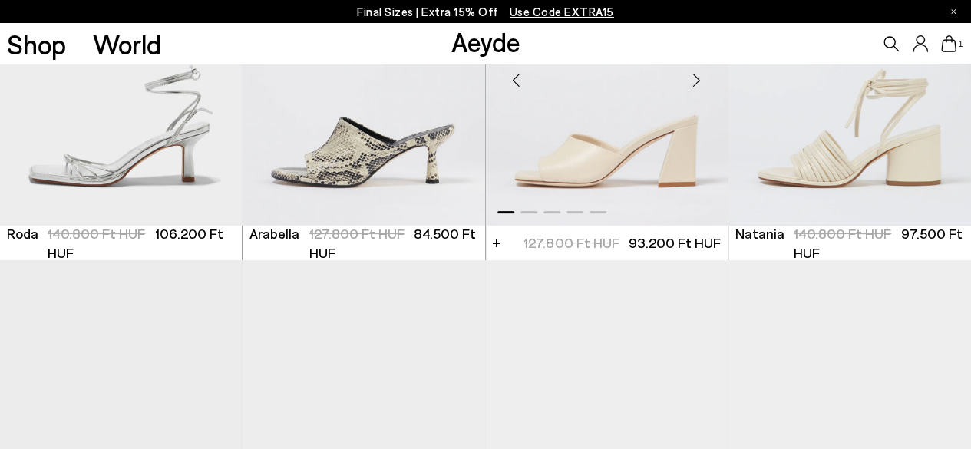
click at [695, 82] on div "Next slide" at bounding box center [697, 80] width 46 height 46
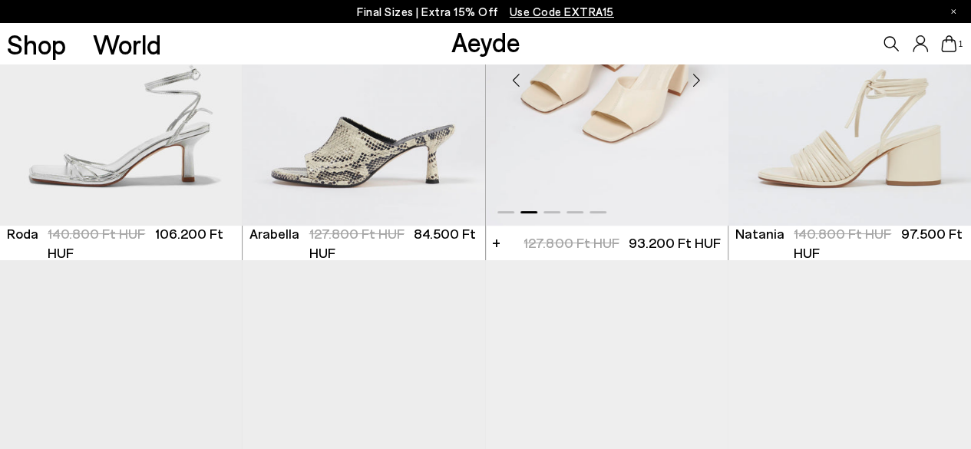
click at [695, 82] on div "Next slide" at bounding box center [697, 80] width 46 height 46
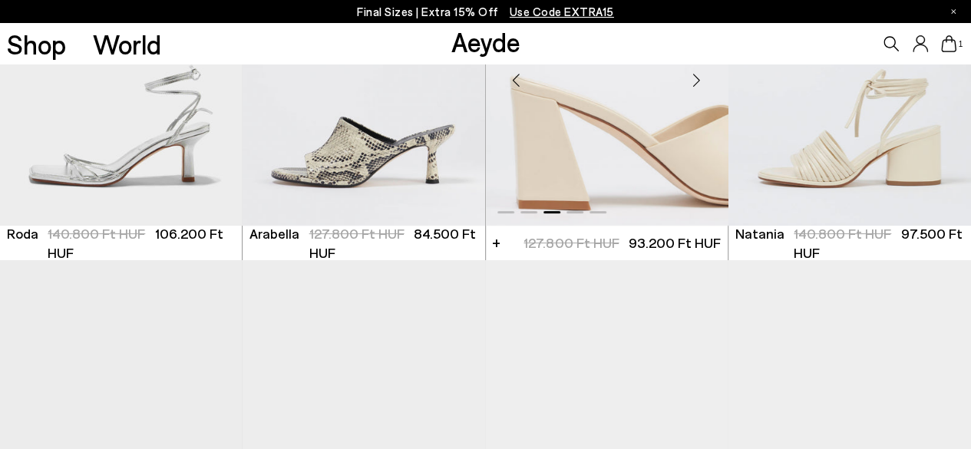
click at [692, 84] on div "Next slide" at bounding box center [697, 80] width 46 height 46
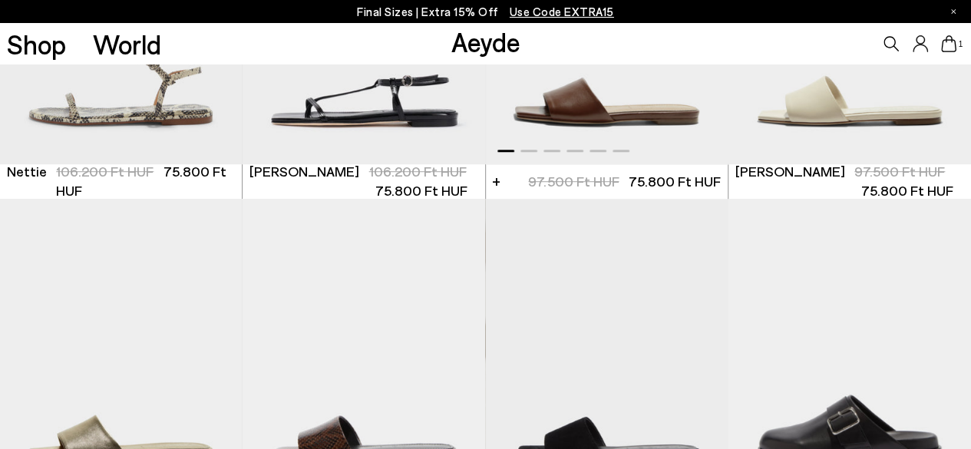
scroll to position [6132, 0]
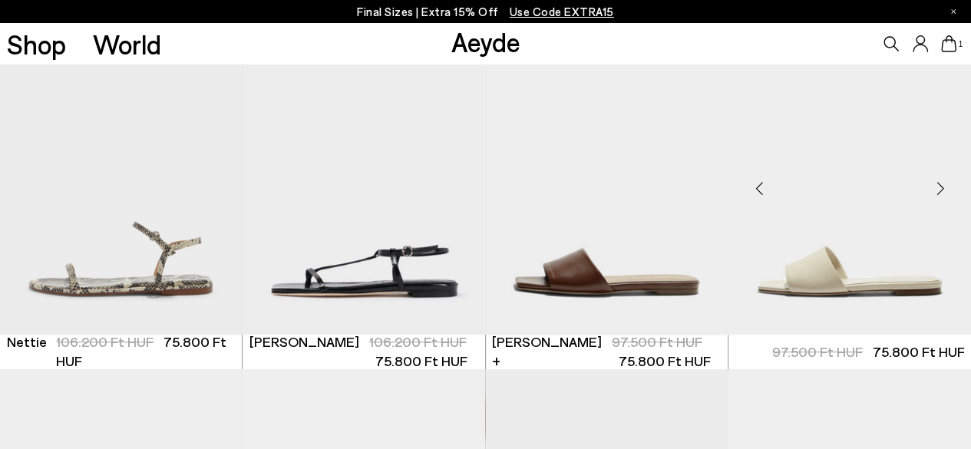
click at [859, 261] on img at bounding box center [849, 182] width 243 height 305
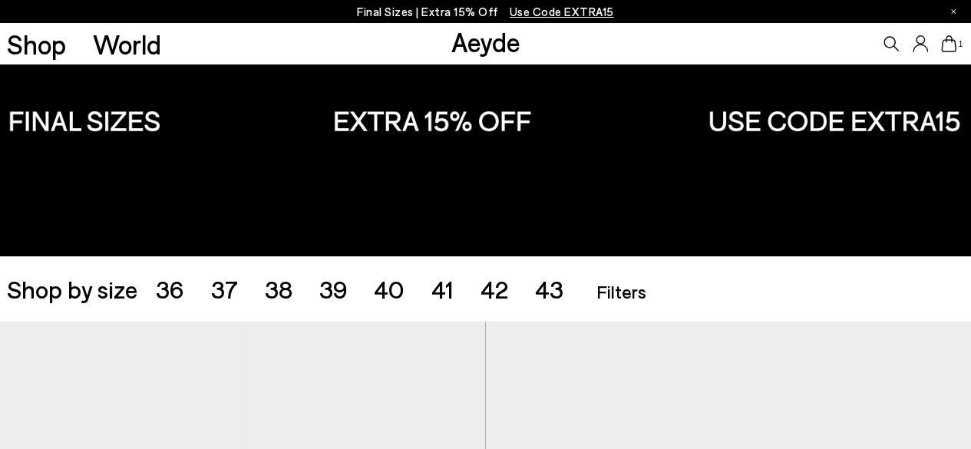
scroll to position [243, 0]
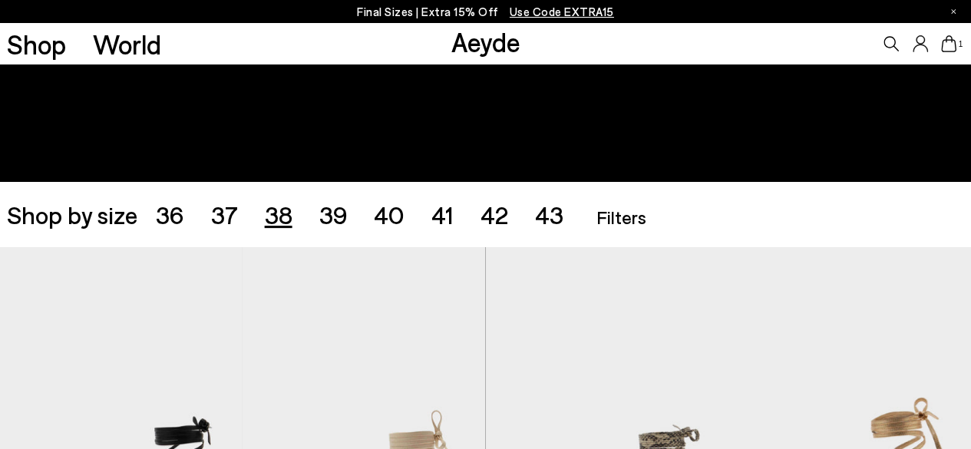
click at [277, 213] on span "38" at bounding box center [279, 214] width 28 height 29
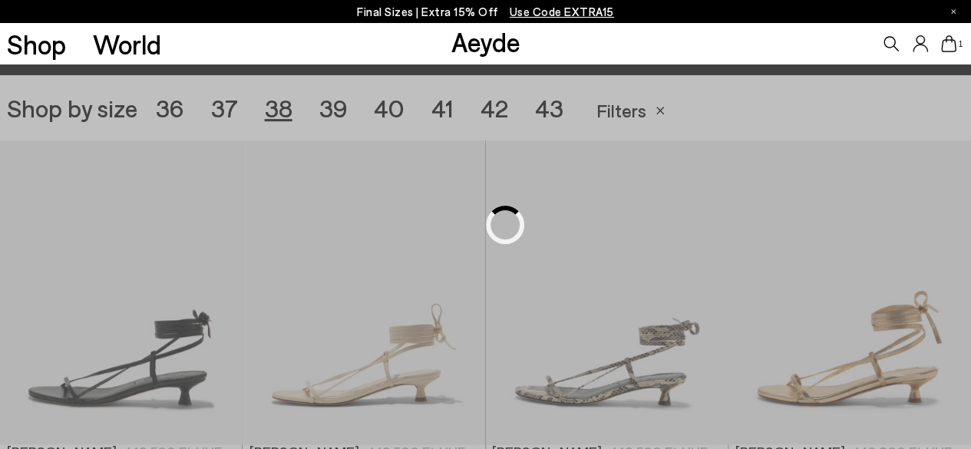
scroll to position [270, 0]
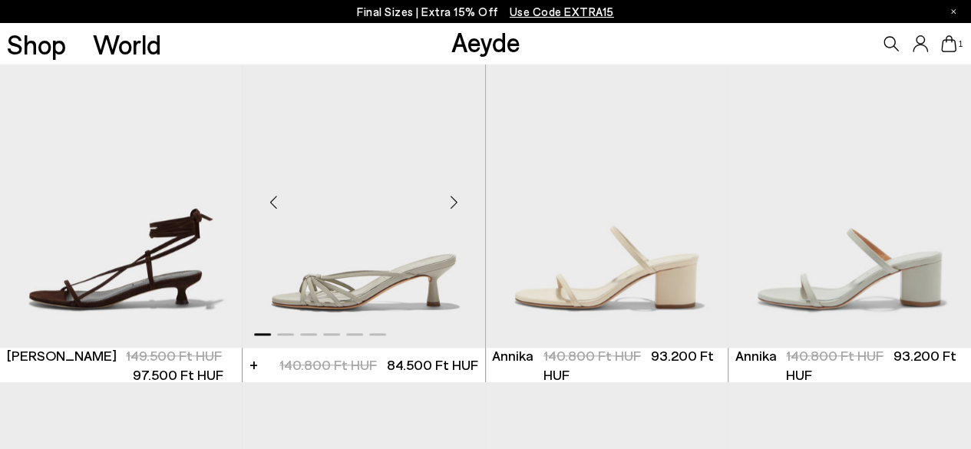
scroll to position [731, 0]
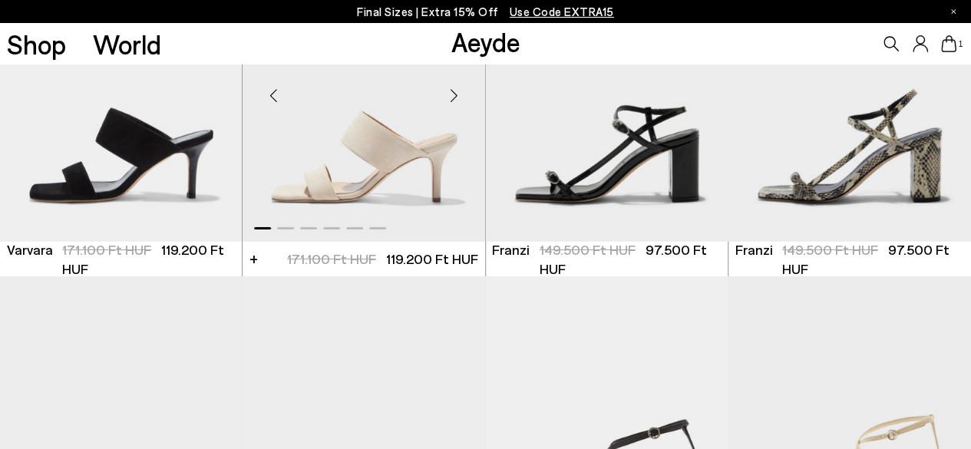
scroll to position [2727, 0]
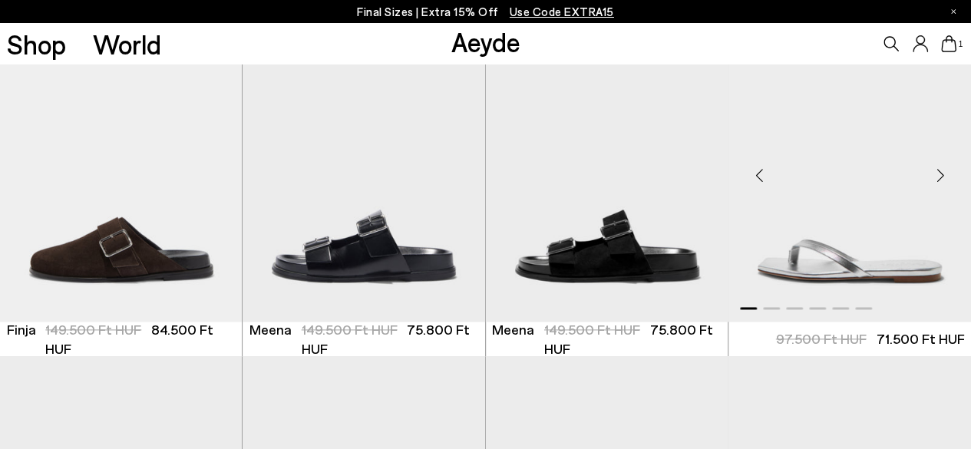
scroll to position [3801, 0]
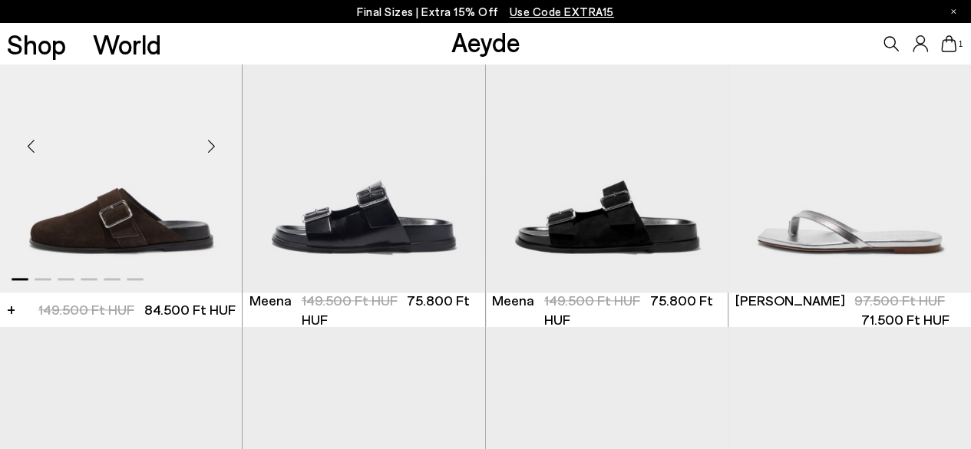
click at [136, 210] on img "1 / 6" at bounding box center [121, 140] width 243 height 305
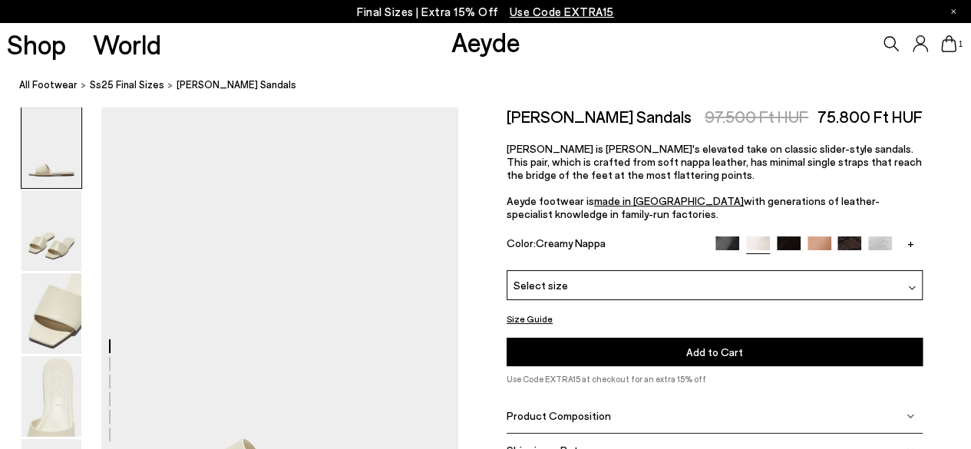
click at [668, 299] on div "Please Select a Color Creamy Nappa Black Nappa Creamy Nappa Black Suede Hazelnu…" at bounding box center [715, 318] width 416 height 96
click at [675, 289] on div "Select size" at bounding box center [715, 285] width 416 height 30
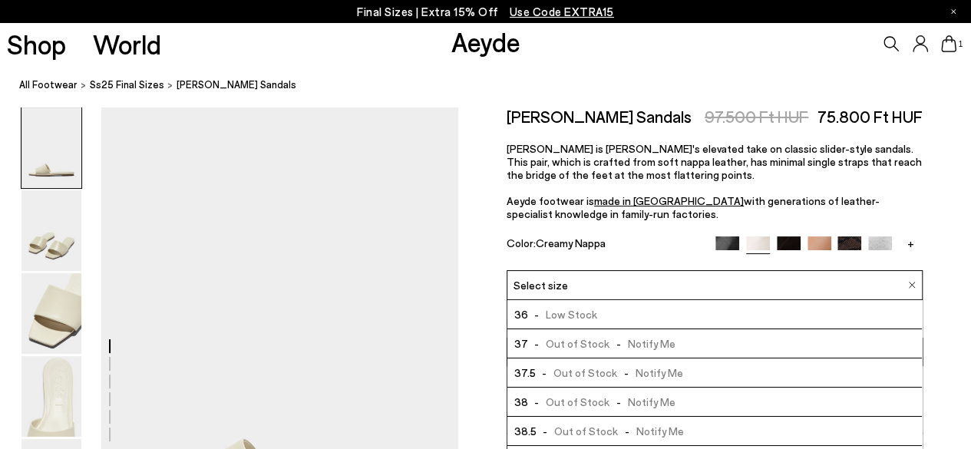
click at [720, 242] on img at bounding box center [727, 248] width 24 height 24
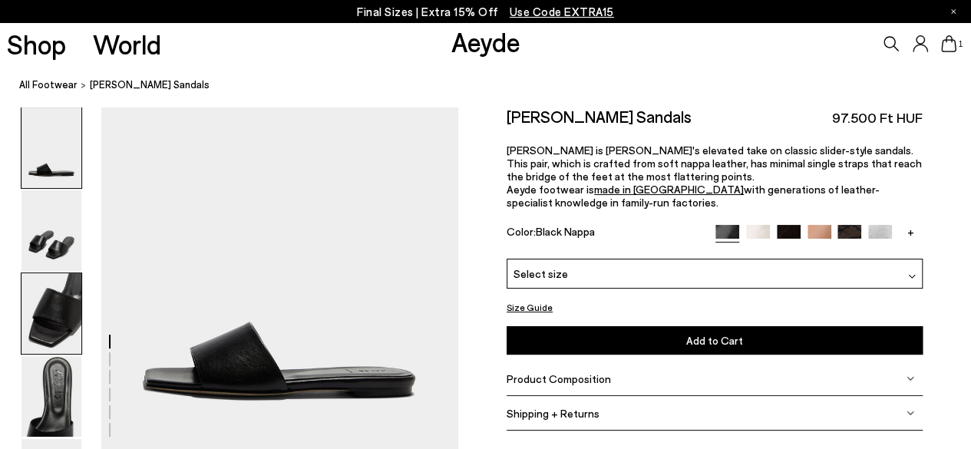
click at [68, 323] on img at bounding box center [51, 313] width 60 height 81
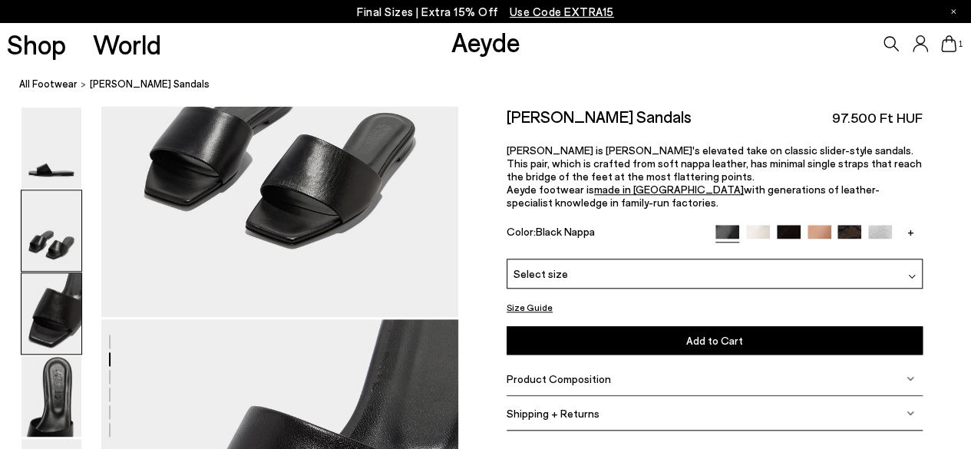
scroll to position [824, 0]
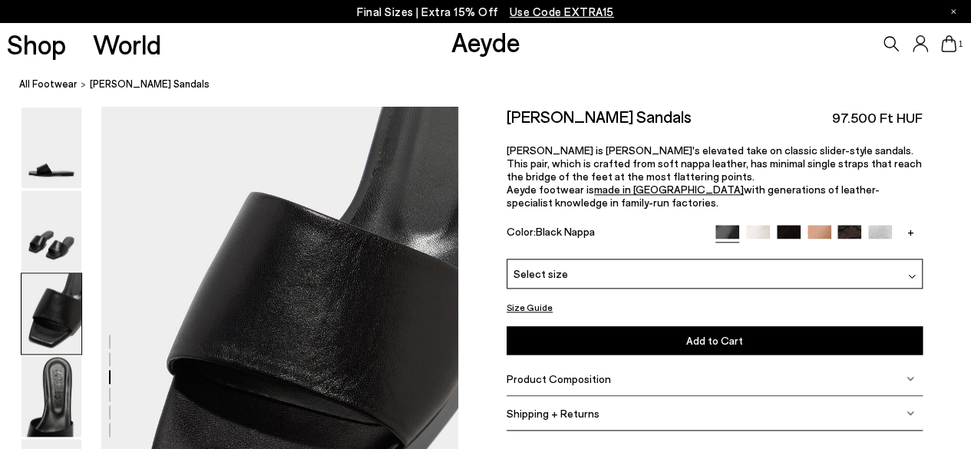
click at [738, 269] on div "Select size" at bounding box center [715, 274] width 416 height 30
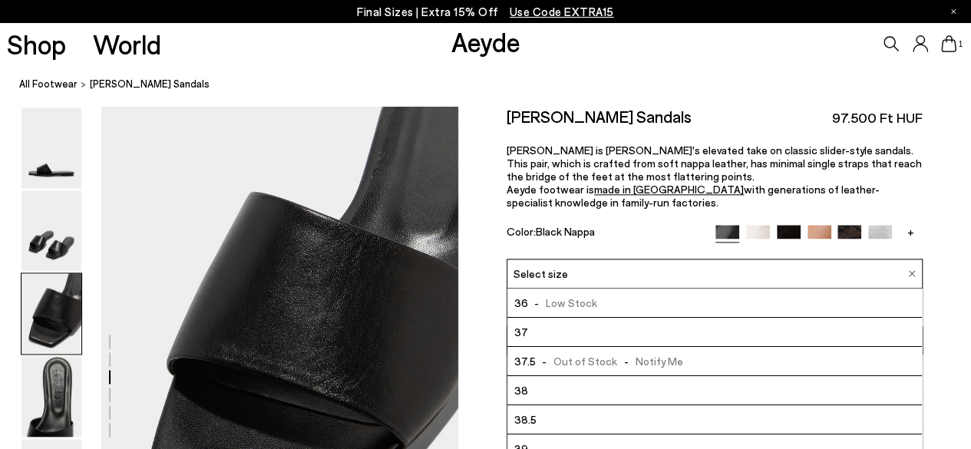
click at [754, 233] on img at bounding box center [758, 237] width 24 height 24
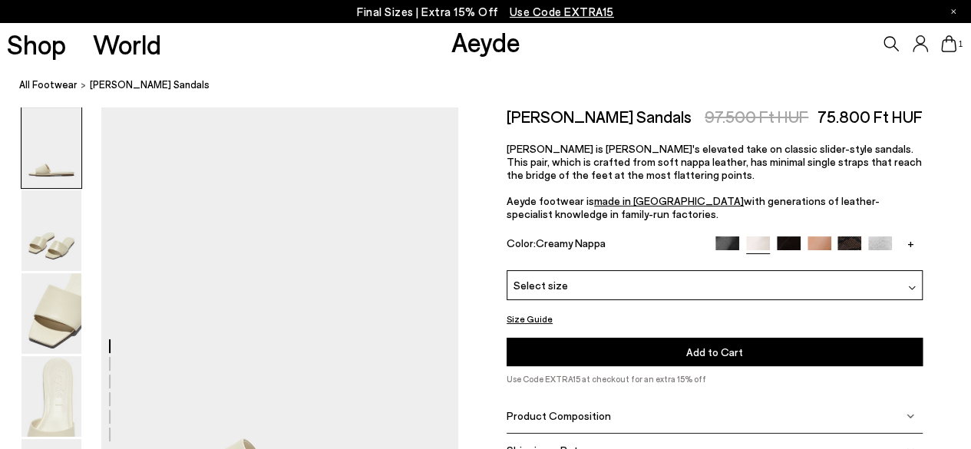
click at [903, 243] on link "+" at bounding box center [911, 243] width 24 height 14
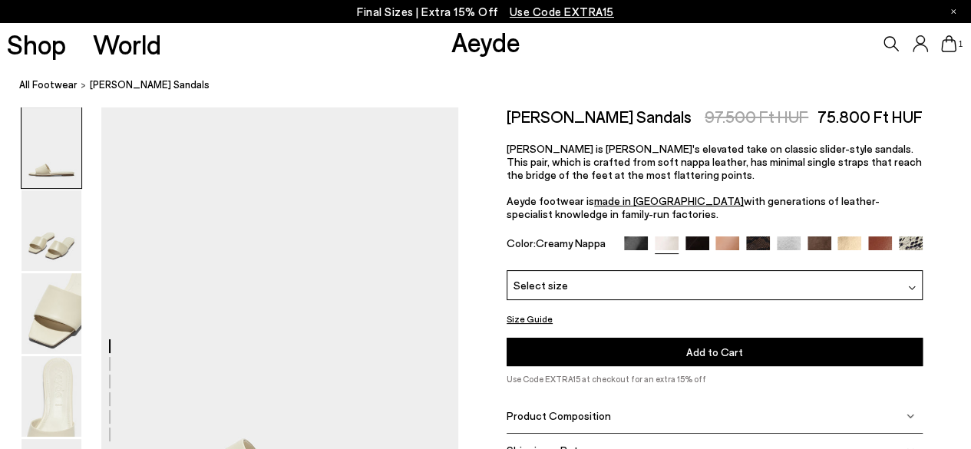
click at [909, 241] on img at bounding box center [911, 248] width 24 height 24
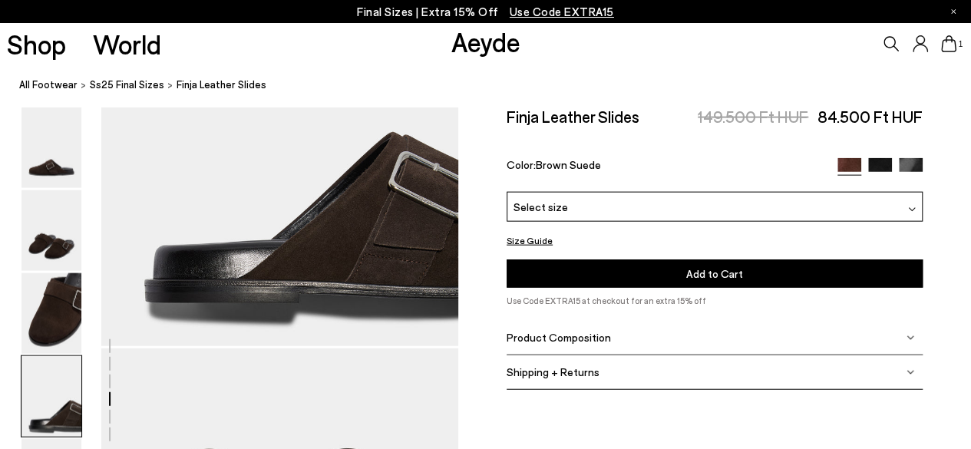
scroll to position [1689, 0]
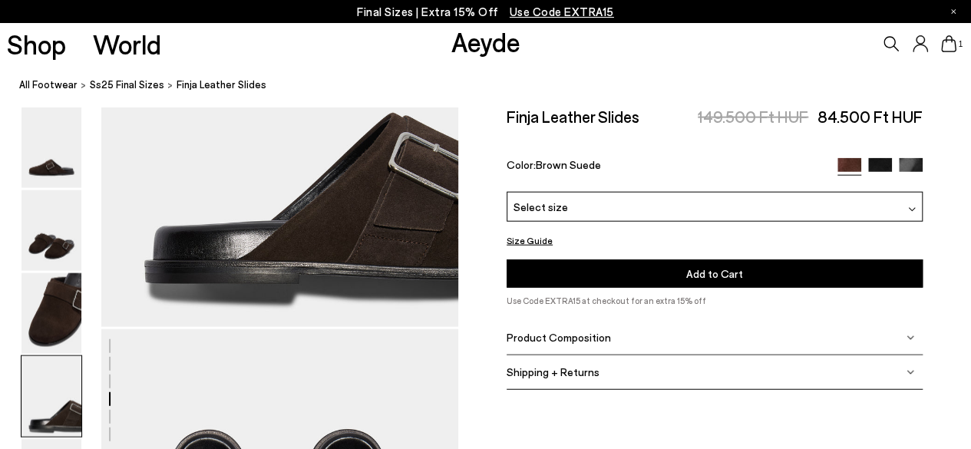
click at [676, 205] on div "Select size" at bounding box center [715, 207] width 416 height 30
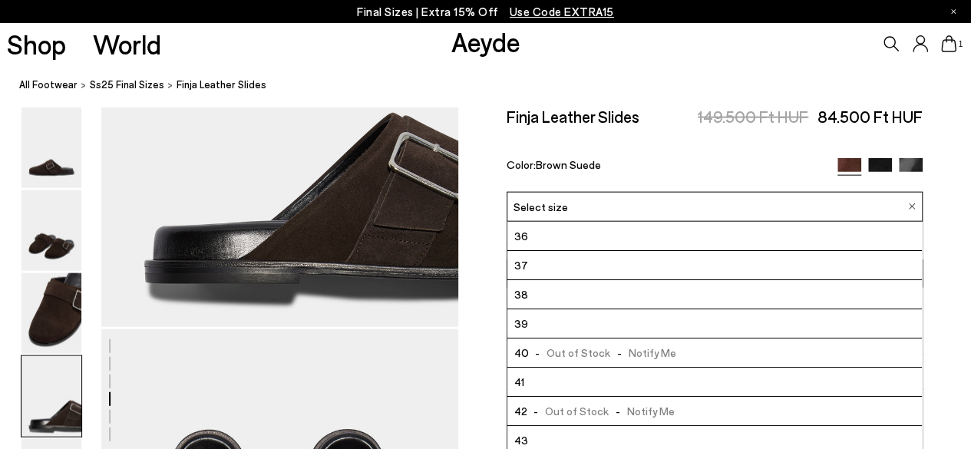
click at [572, 295] on li "38" at bounding box center [714, 294] width 415 height 29
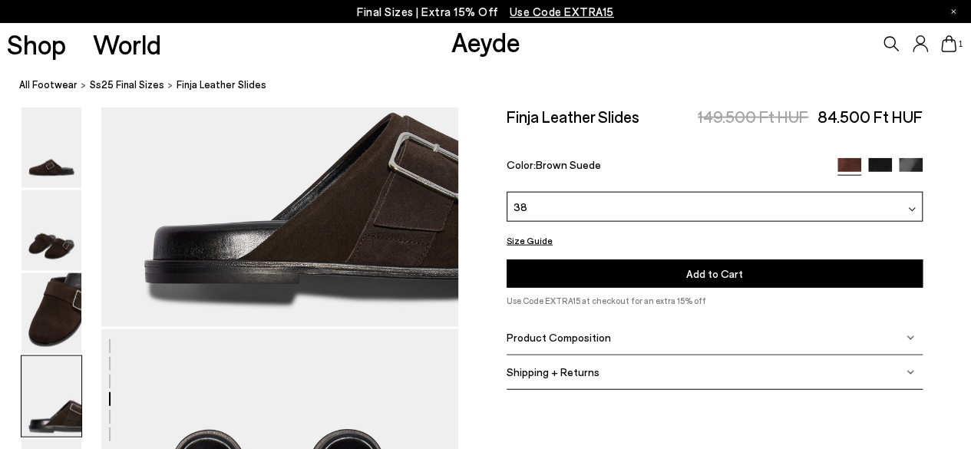
scroll to position [1765, 0]
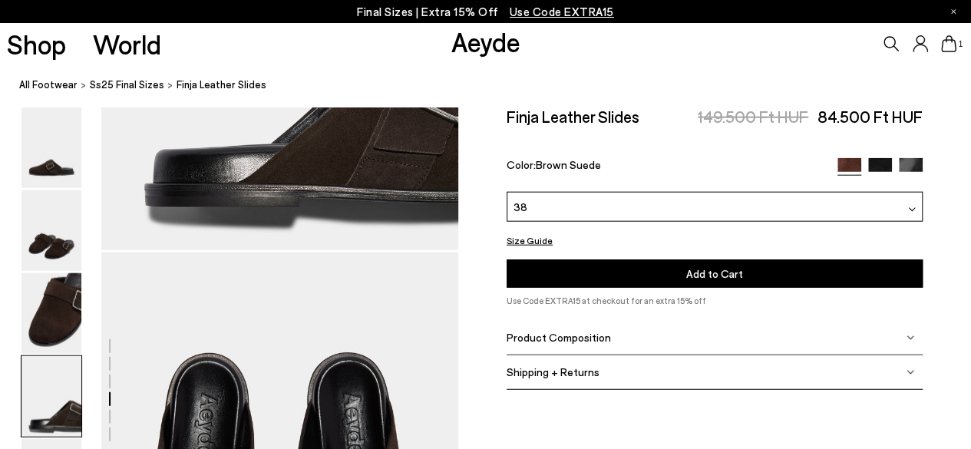
click at [626, 337] on div "Product Composition" at bounding box center [715, 338] width 416 height 35
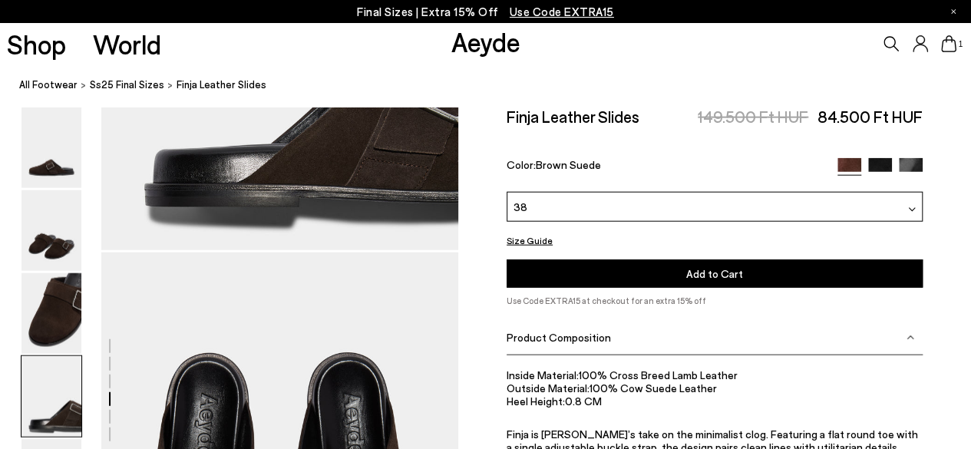
scroll to position [1808, 0]
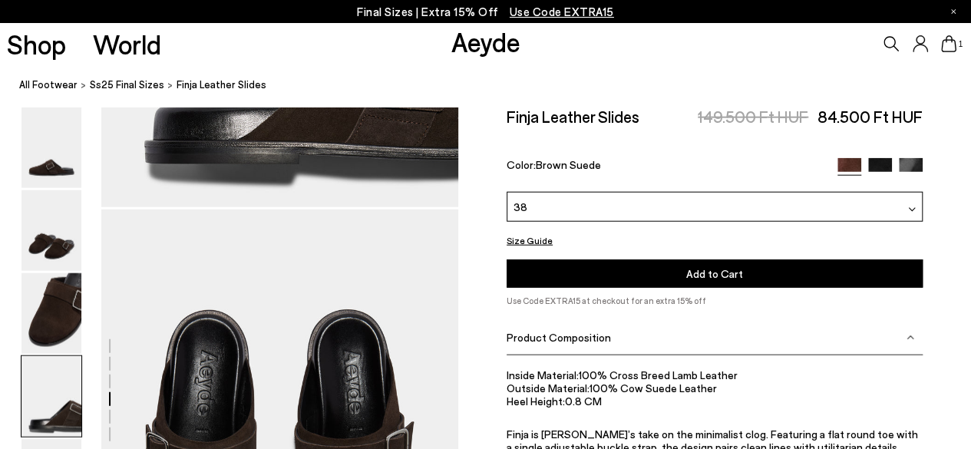
click at [626, 337] on div "Product Composition" at bounding box center [715, 338] width 416 height 35
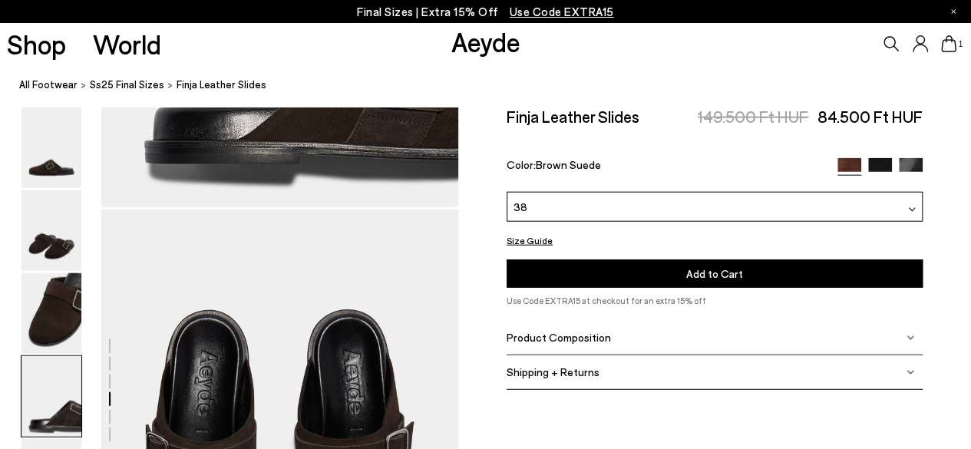
click at [626, 337] on div "Product Composition" at bounding box center [715, 338] width 416 height 35
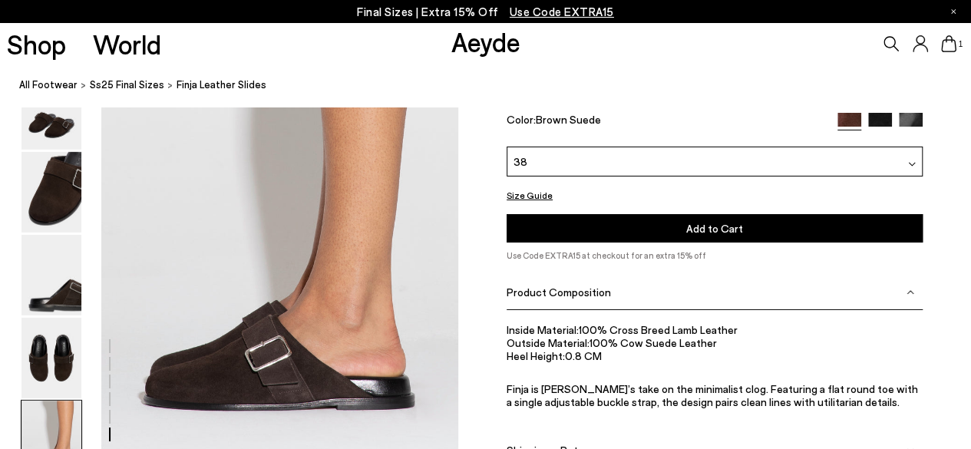
scroll to position [2466, 0]
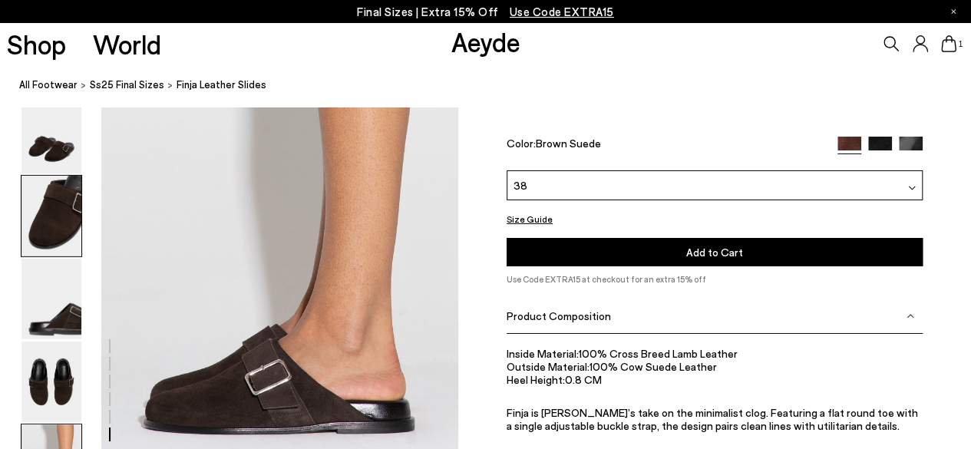
click at [48, 198] on img at bounding box center [51, 216] width 60 height 81
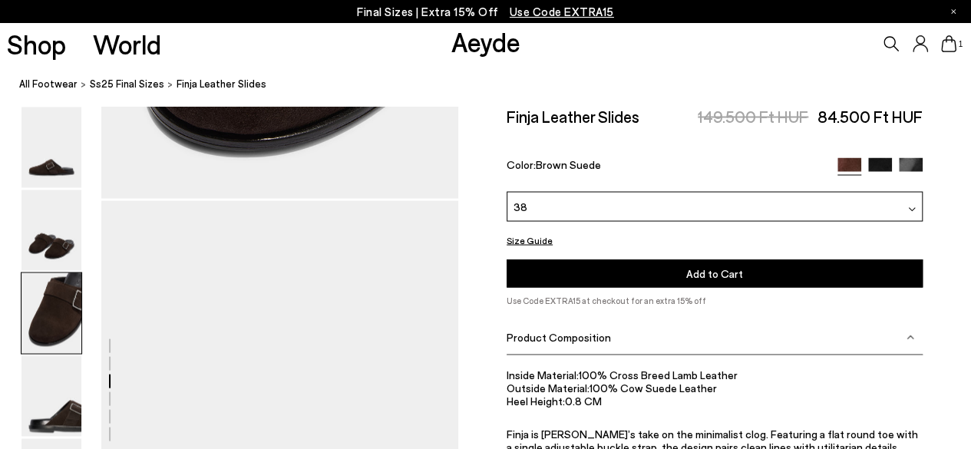
scroll to position [1340, 0]
click at [692, 269] on span "Add to Cart" at bounding box center [714, 273] width 57 height 13
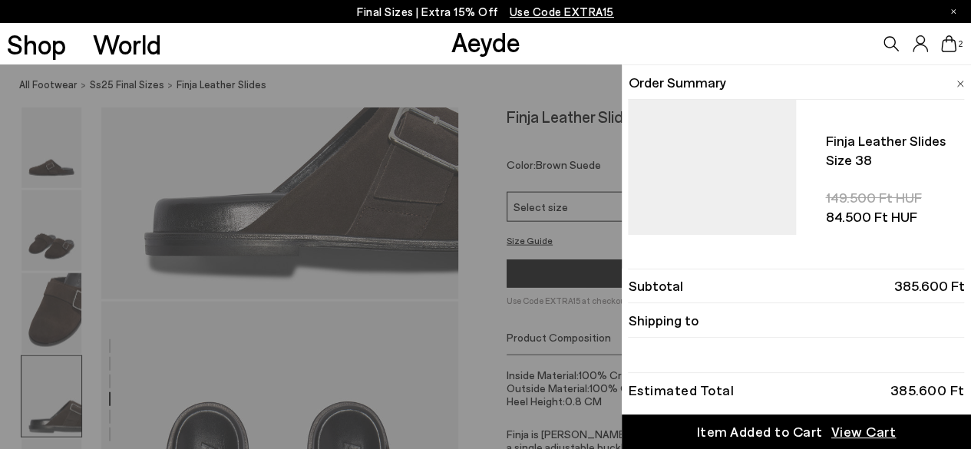
scroll to position [1724, 0]
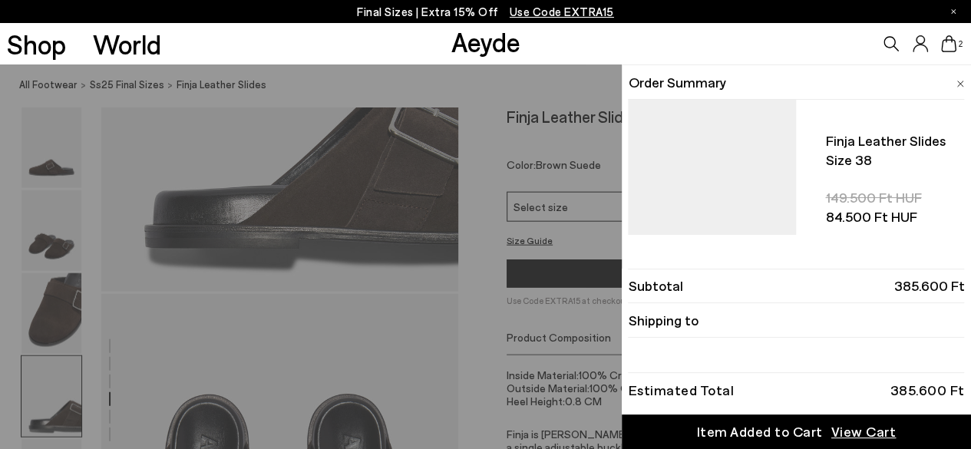
click at [869, 434] on span "View Cart" at bounding box center [863, 431] width 65 height 19
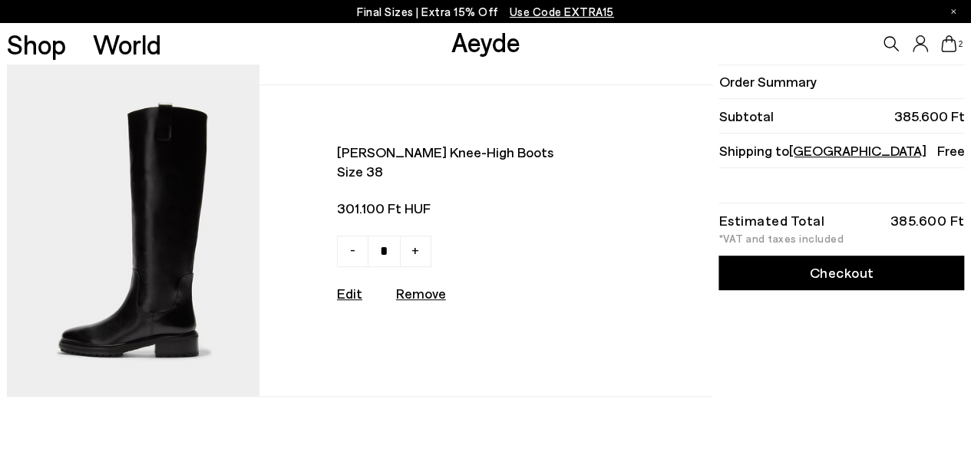
scroll to position [307, 0]
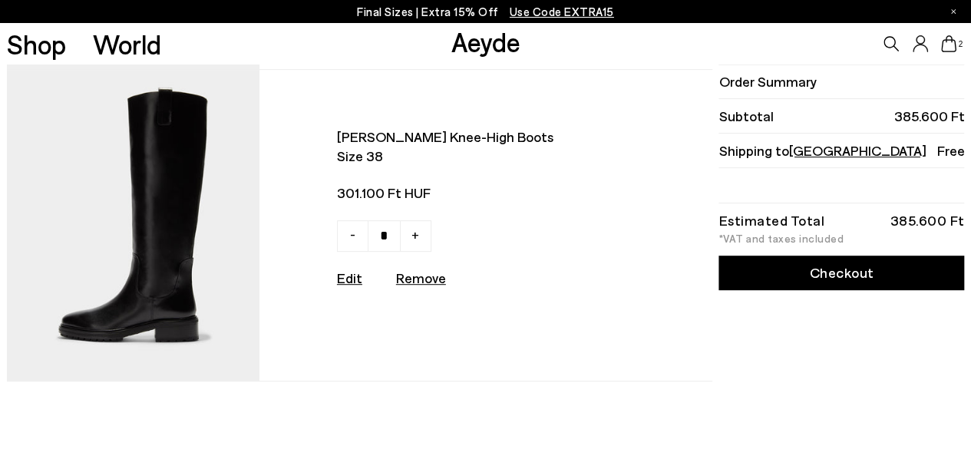
click at [418, 286] on u "Remove" at bounding box center [421, 277] width 50 height 17
type input "*"
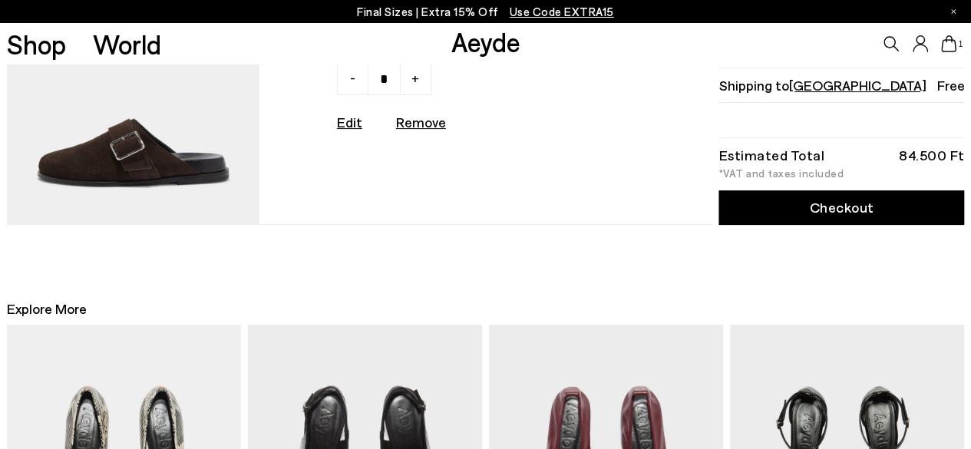
scroll to position [0, 0]
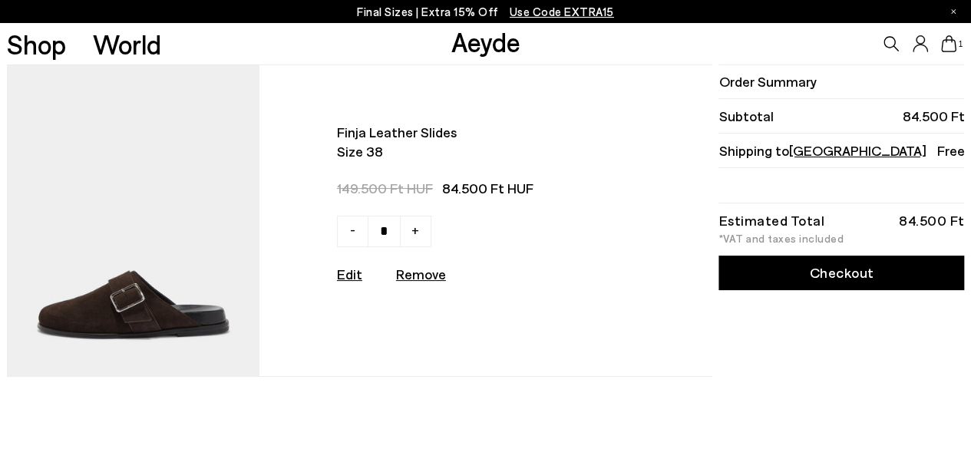
click at [854, 264] on link "Checkout" at bounding box center [841, 273] width 246 height 35
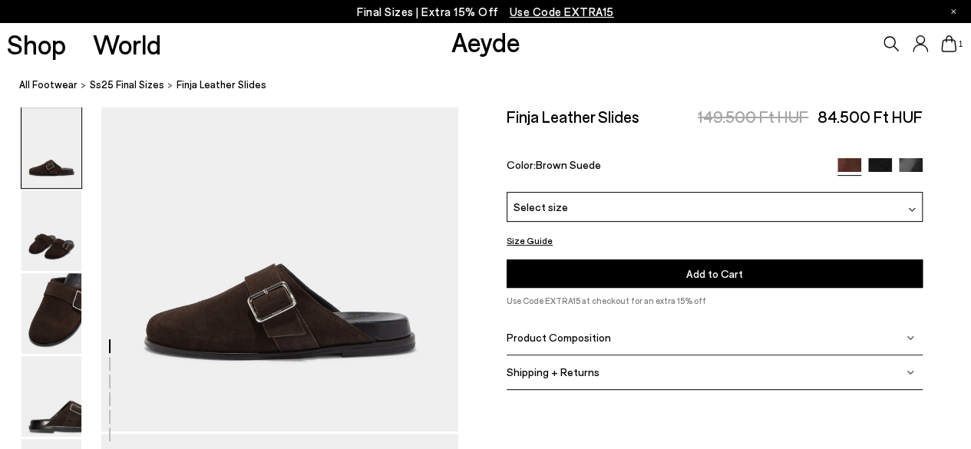
scroll to position [154, 0]
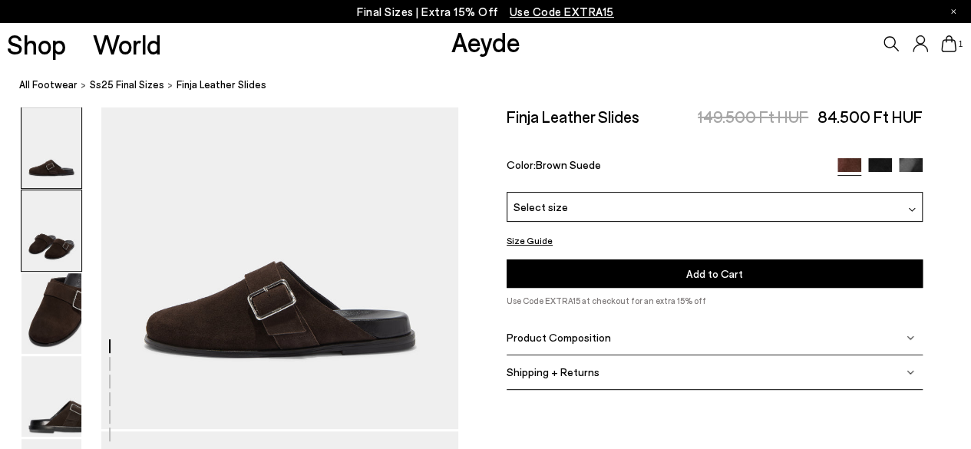
click at [52, 239] on img at bounding box center [51, 230] width 60 height 81
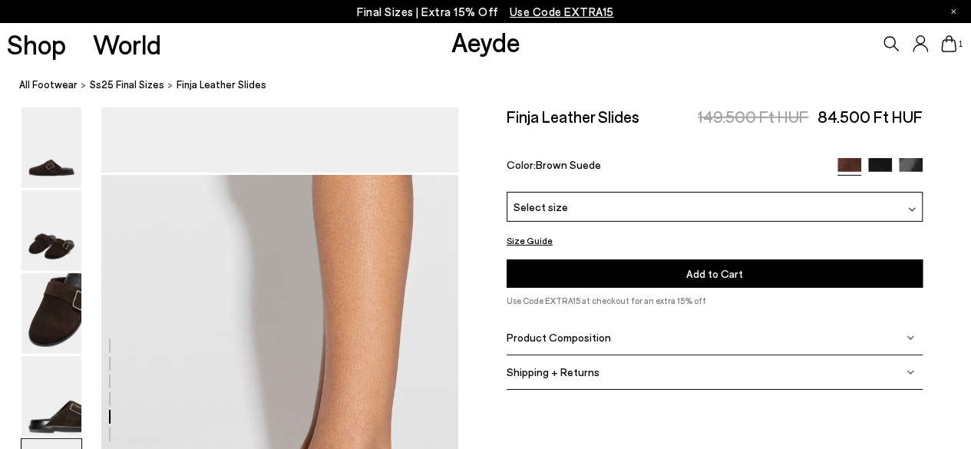
scroll to position [2628, 0]
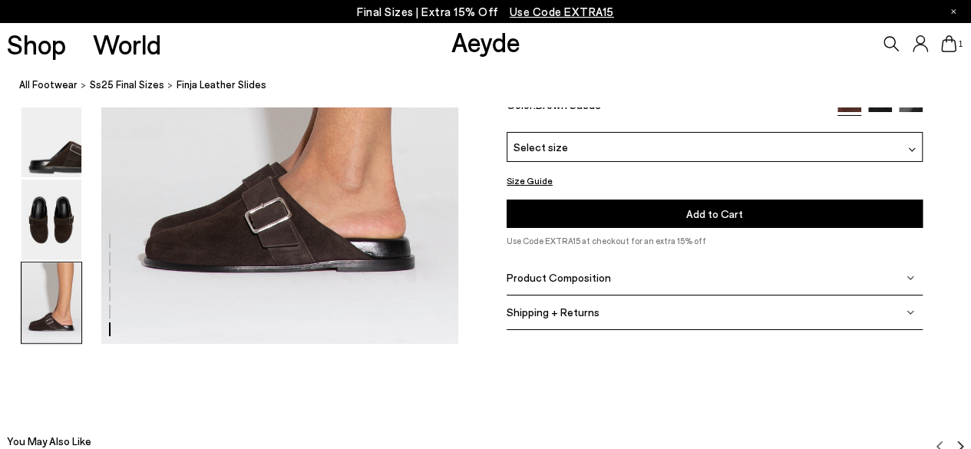
click at [517, 180] on button "Size Guide" at bounding box center [530, 181] width 46 height 19
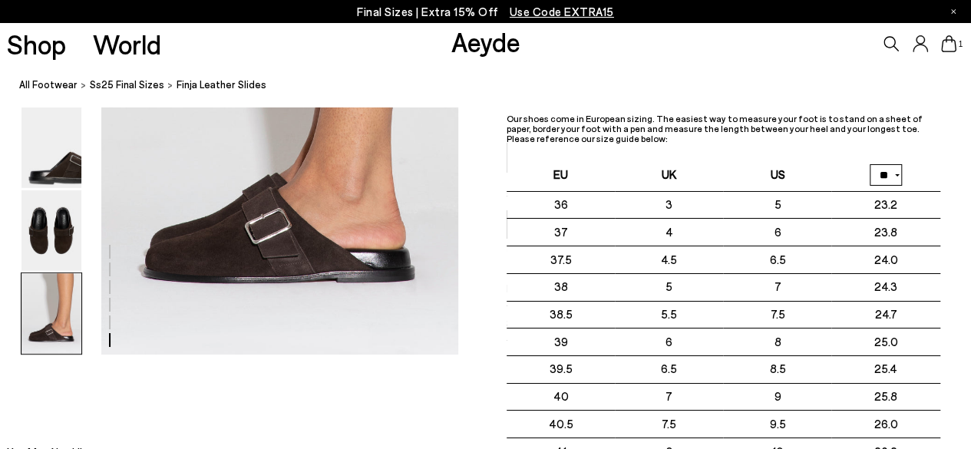
scroll to position [2475, 0]
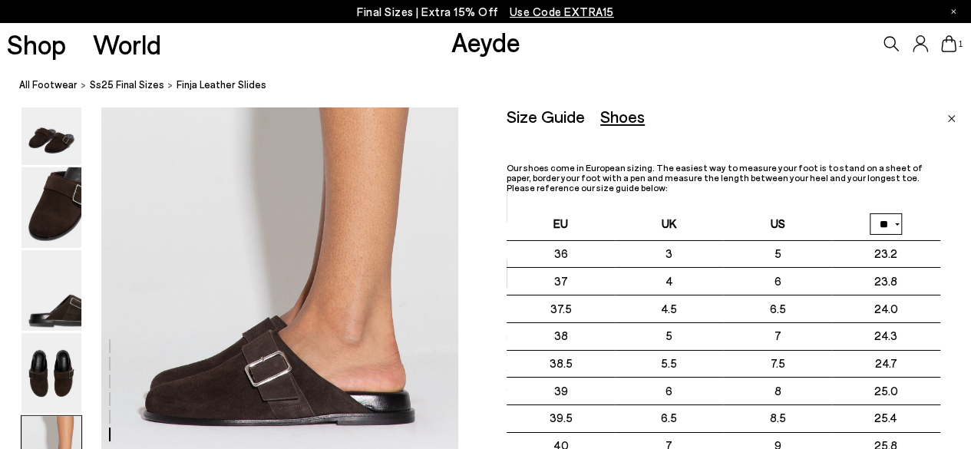
click at [573, 119] on div "Size Guide" at bounding box center [546, 116] width 78 height 19
click at [949, 121] on img "Close" at bounding box center [951, 119] width 8 height 8
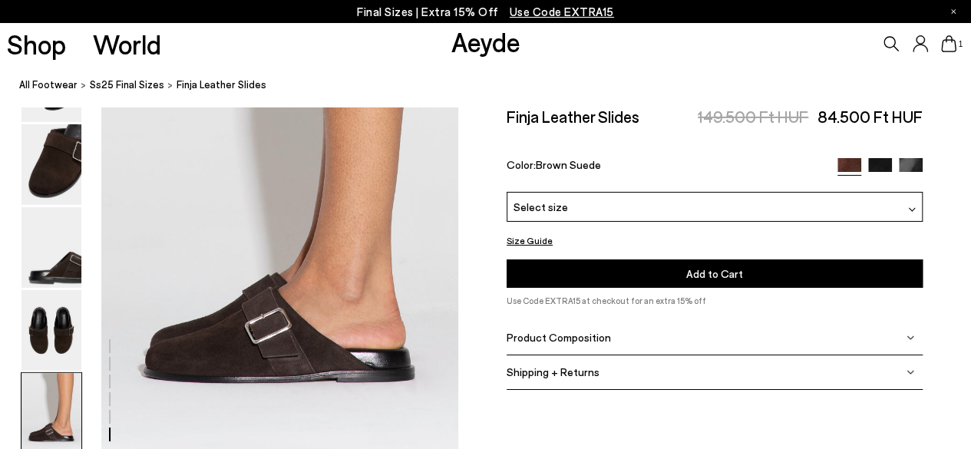
scroll to position [2552, 0]
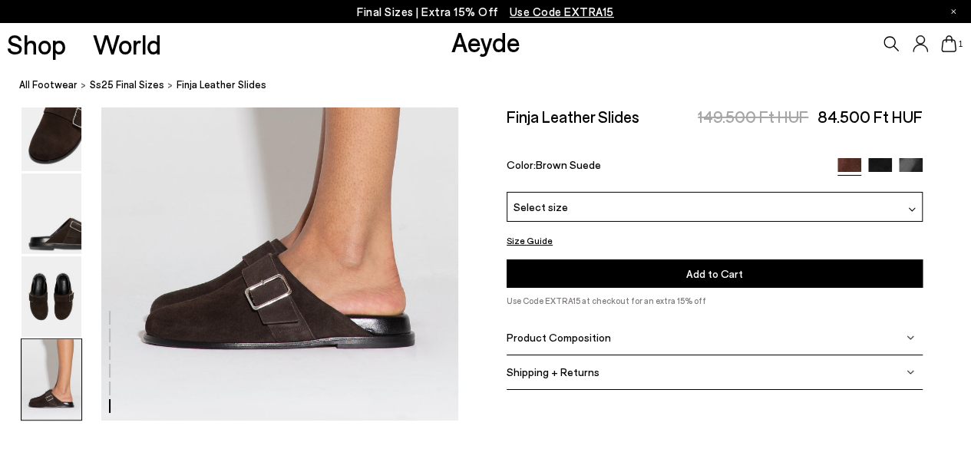
click at [585, 335] on span "Product Composition" at bounding box center [559, 337] width 104 height 13
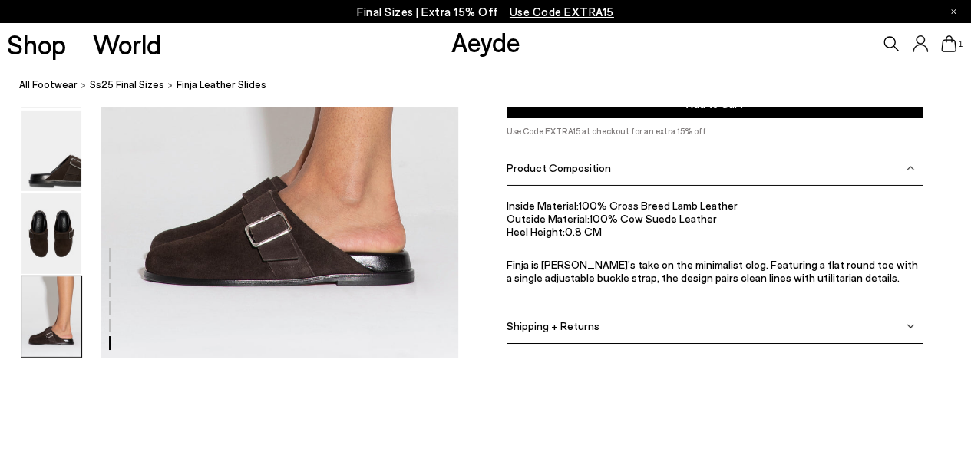
scroll to position [2705, 0]
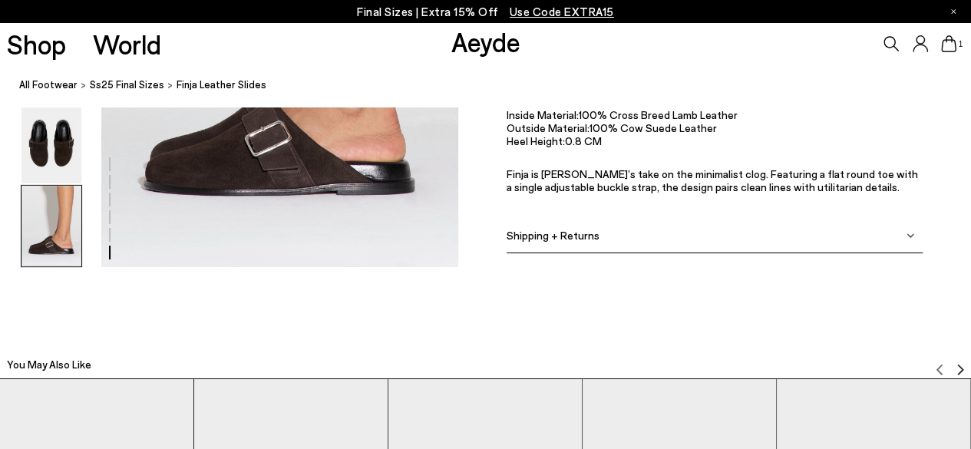
click at [109, 231] on div at bounding box center [110, 235] width 2 height 14
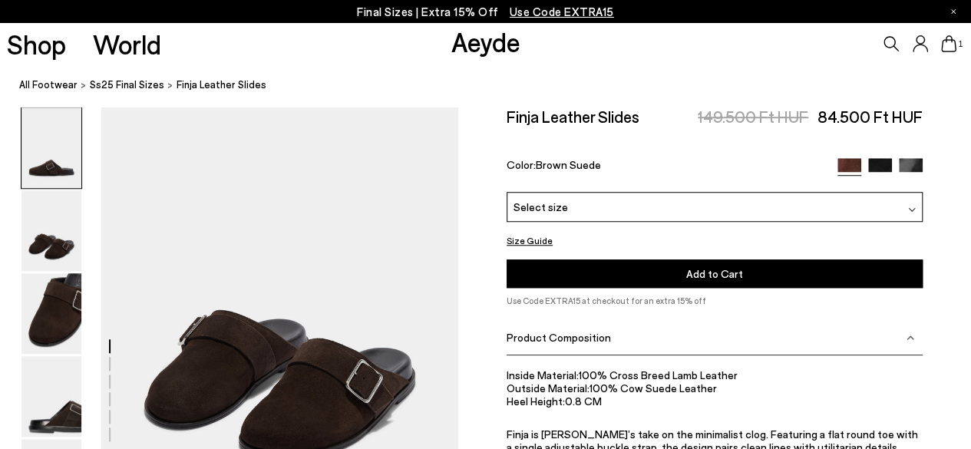
scroll to position [0, 0]
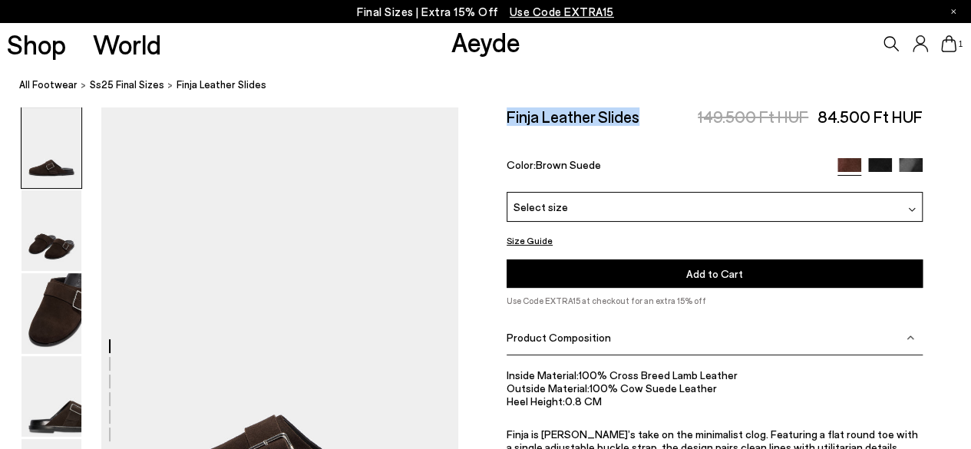
drag, startPoint x: 507, startPoint y: 115, endPoint x: 641, endPoint y: 123, distance: 134.6
click at [641, 123] on div "Size Guide Shoes Belt Our shoes come in European sizing. The easiest way to mea…" at bounding box center [714, 317] width 513 height 420
copy h2 "Finja Leather Slides"
